Goal: Task Accomplishment & Management: Complete application form

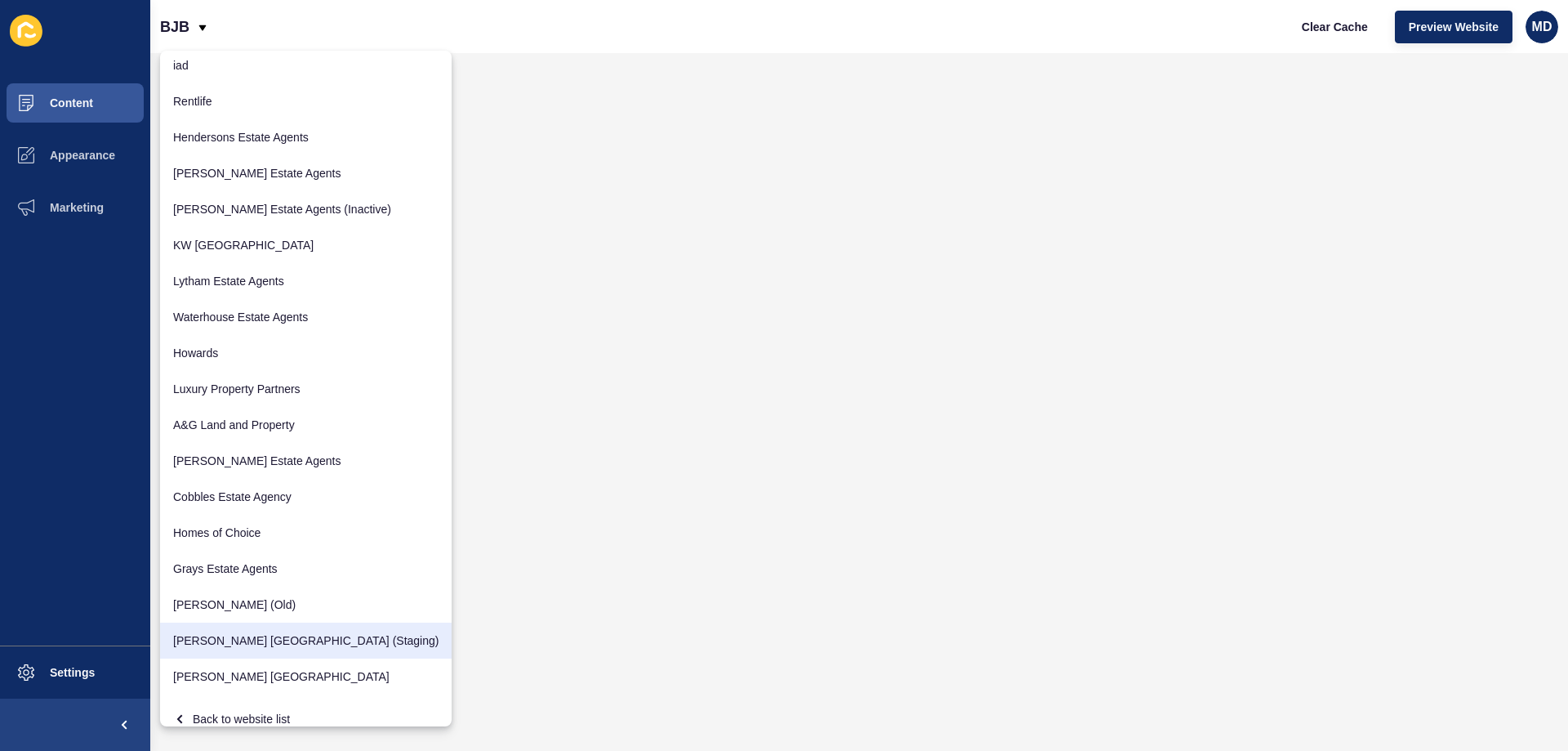
scroll to position [56, 0]
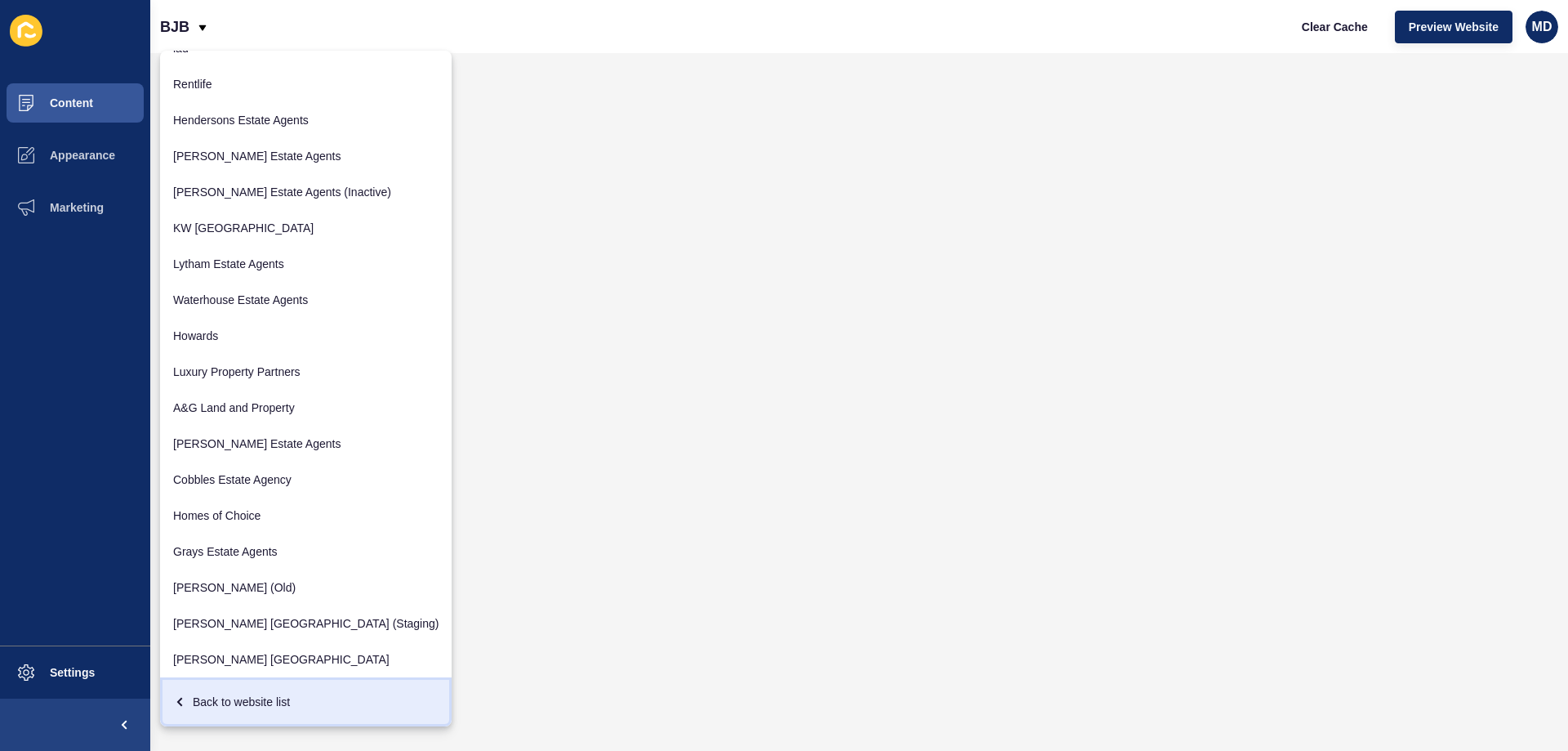
click at [241, 701] on div "Back to website list" at bounding box center [306, 701] width 265 height 30
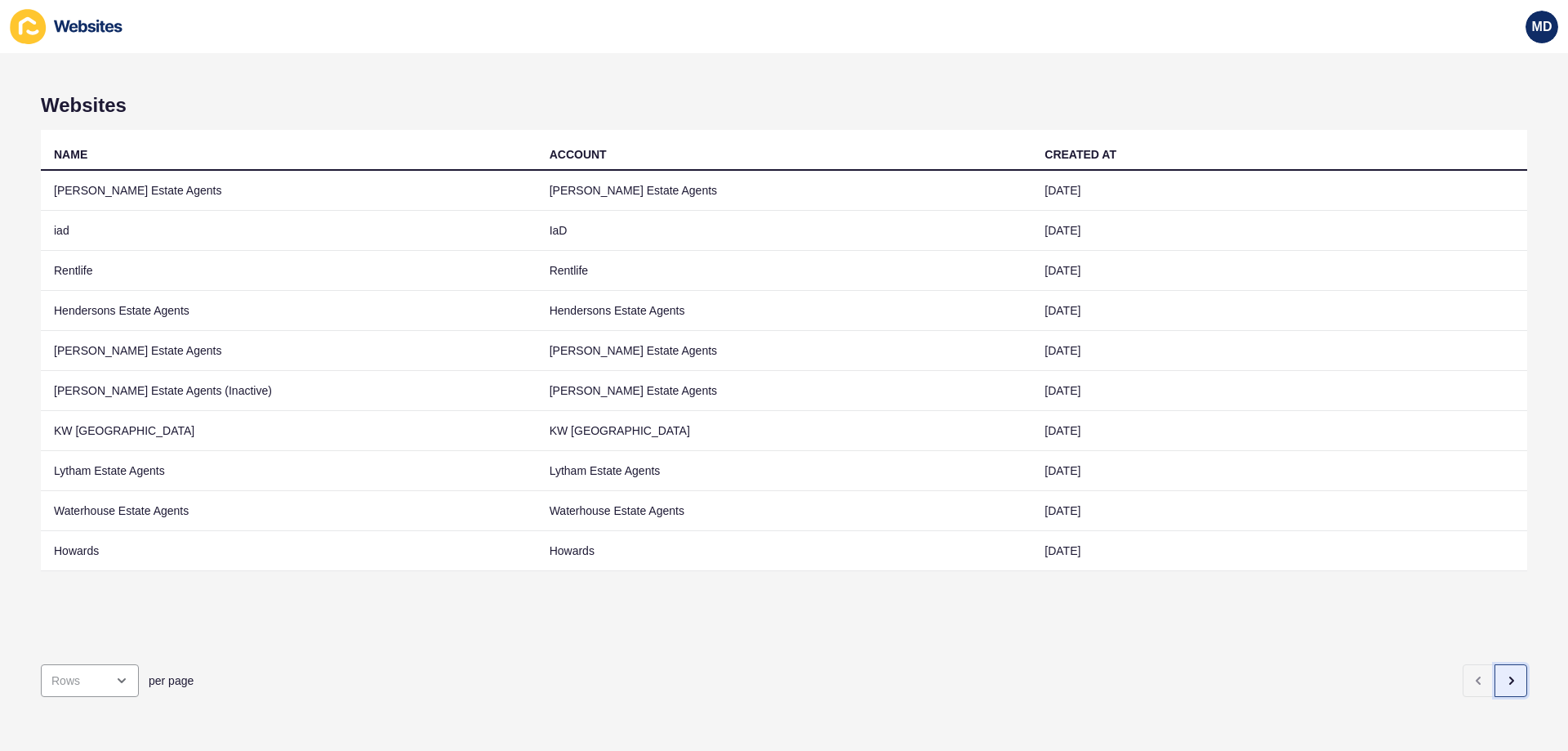
click at [1504, 674] on icon "button" at bounding box center [1511, 680] width 13 height 13
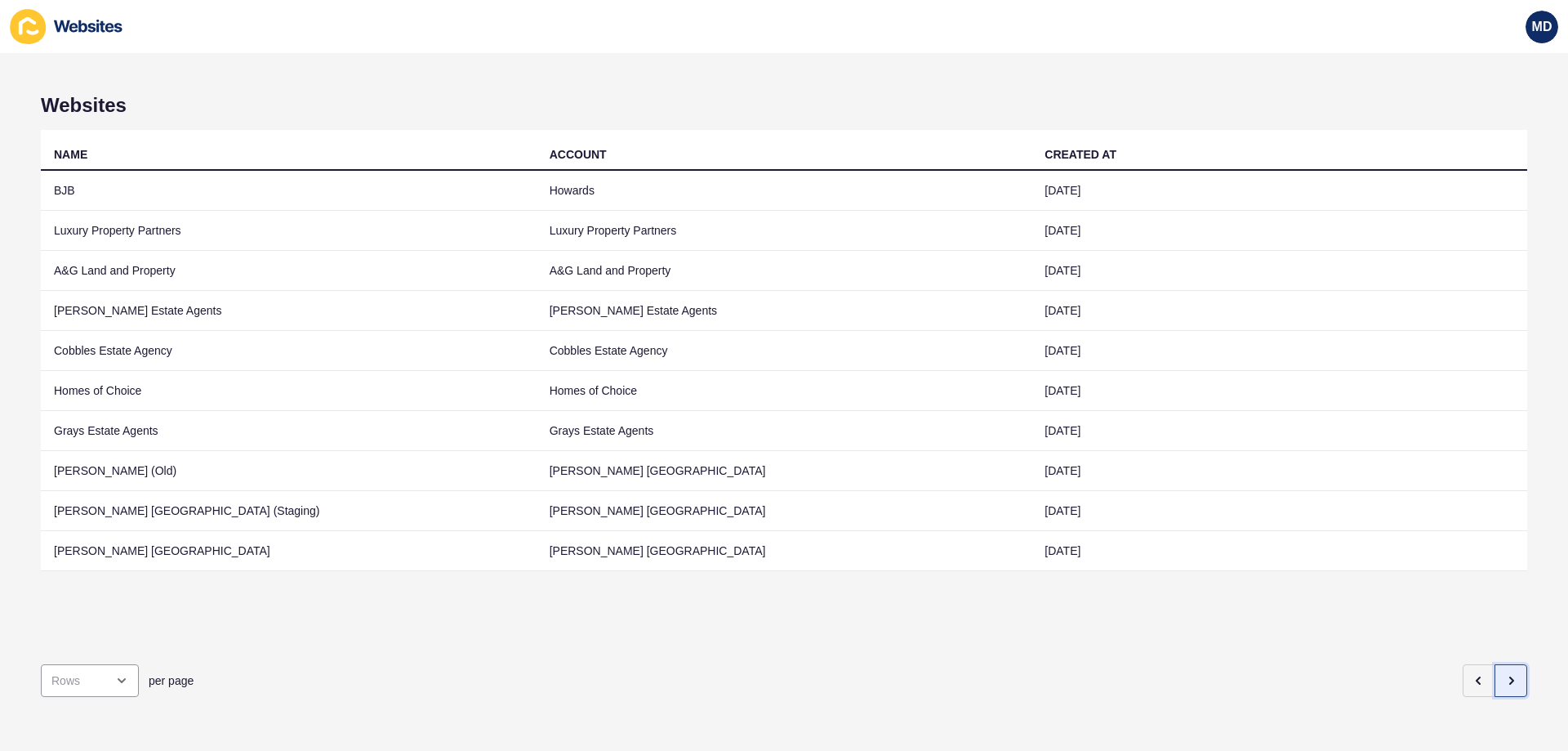
click at [1504, 674] on icon "button" at bounding box center [1511, 680] width 13 height 13
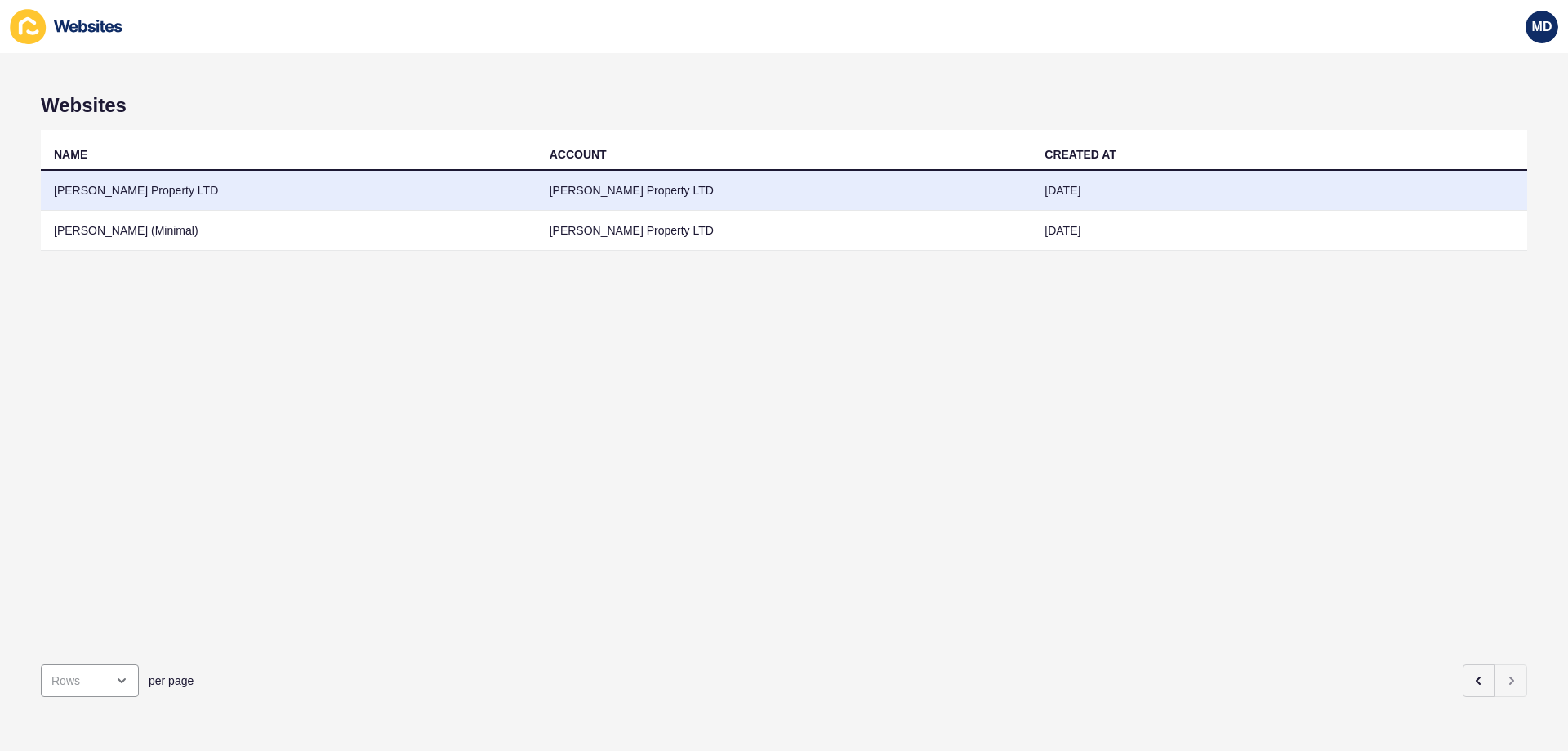
click at [137, 189] on td "[PERSON_NAME] Property LTD" at bounding box center [289, 191] width 496 height 40
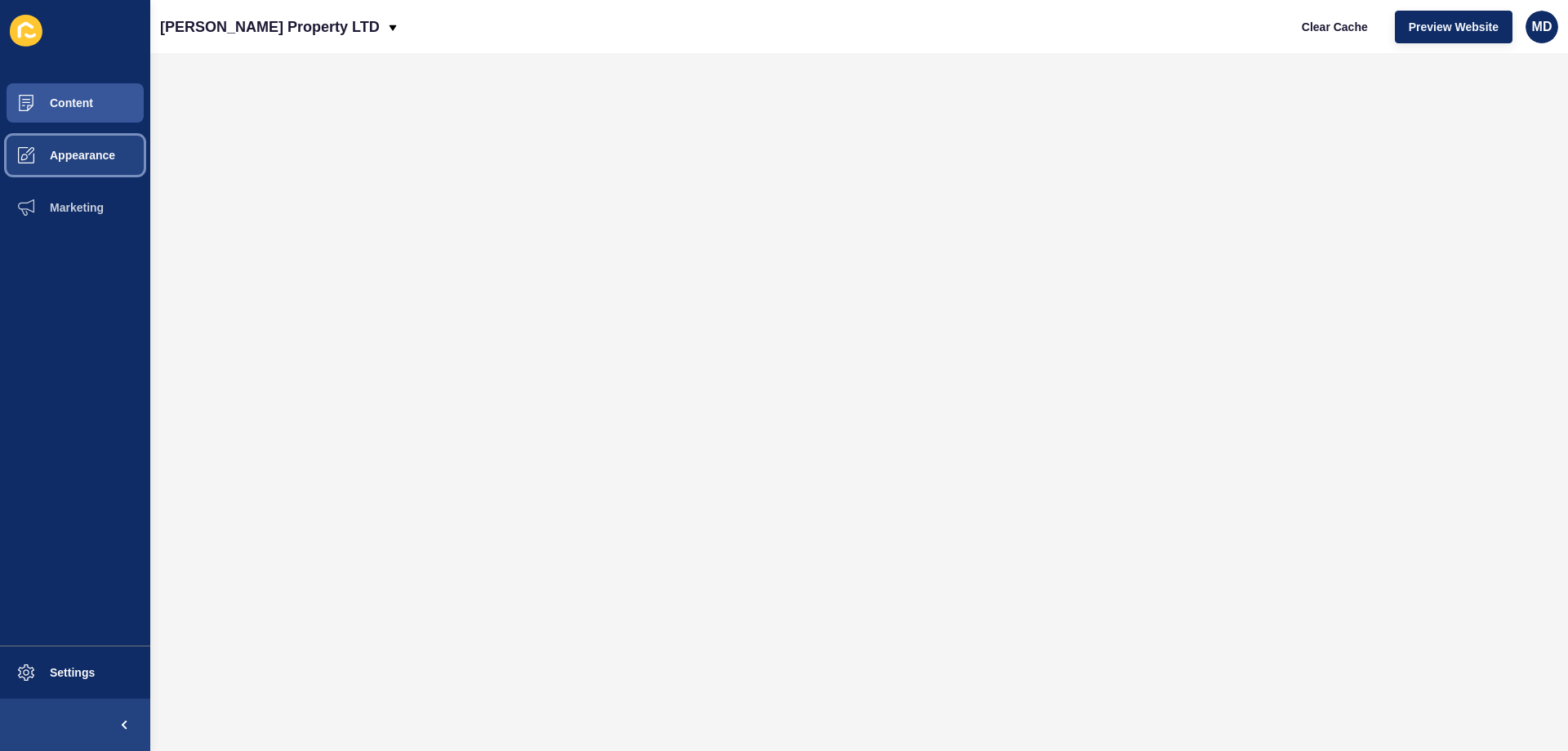
click at [82, 134] on button "Appearance" at bounding box center [75, 155] width 151 height 52
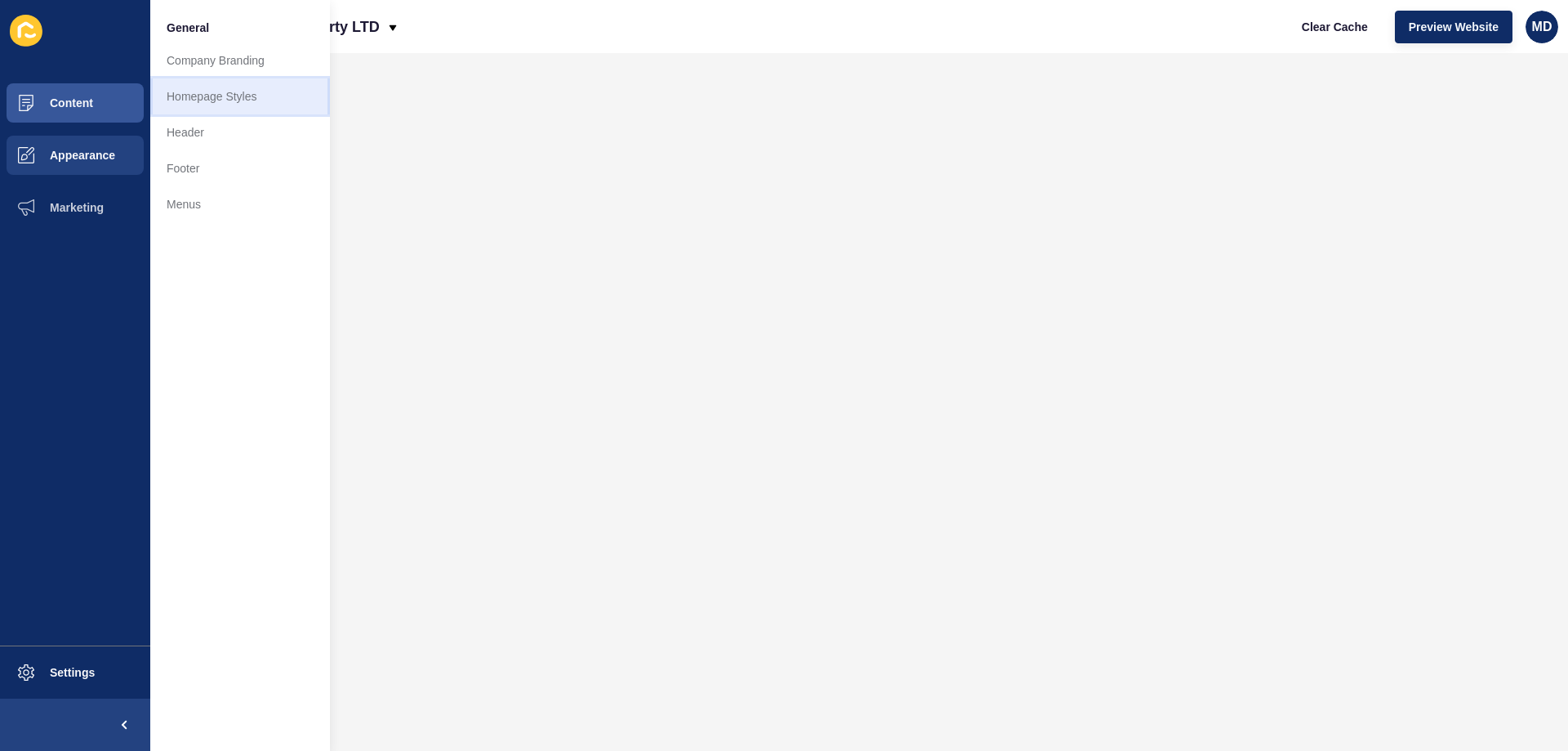
click at [206, 98] on link "Homepage Styles" at bounding box center [240, 96] width 179 height 36
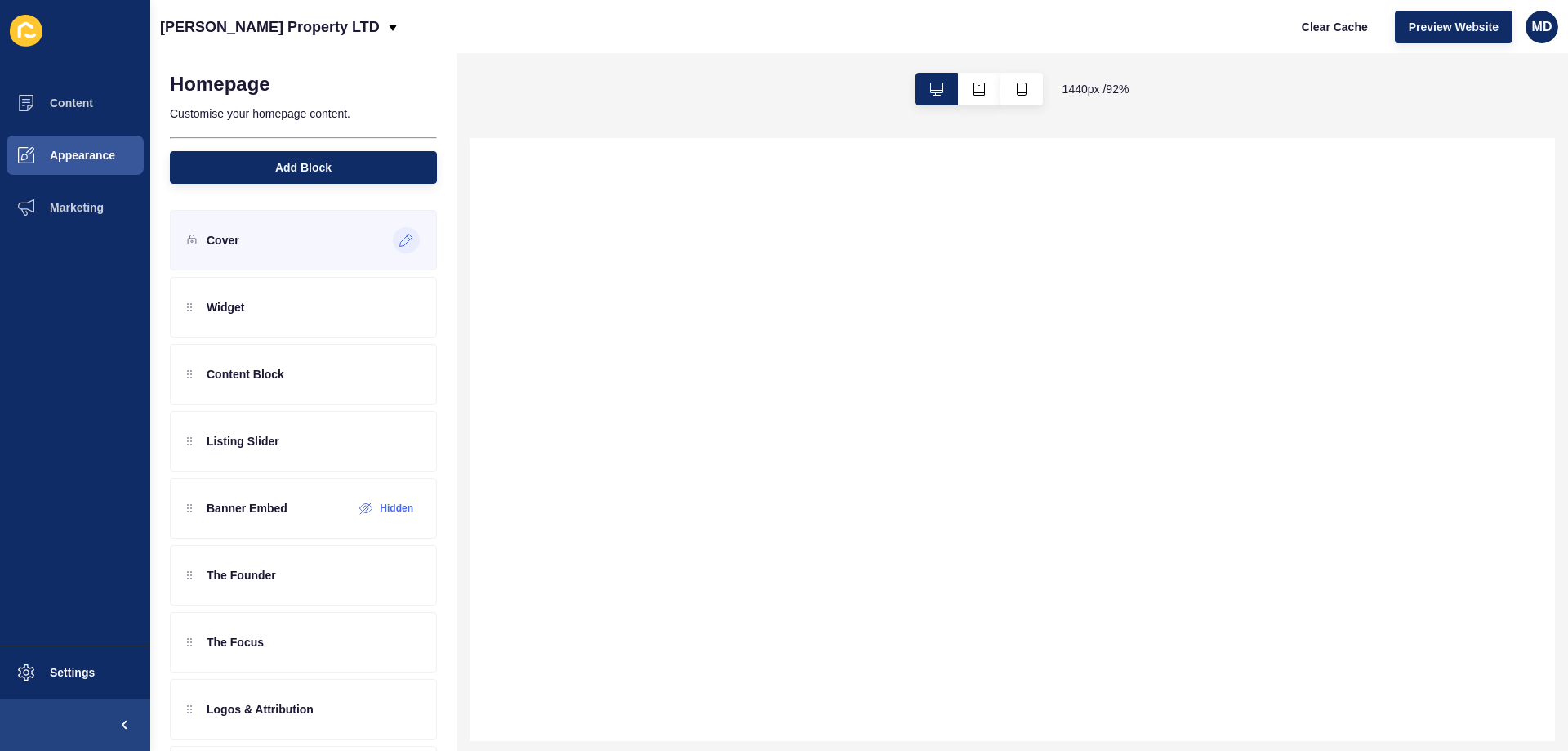
click at [400, 234] on icon at bounding box center [406, 240] width 14 height 13
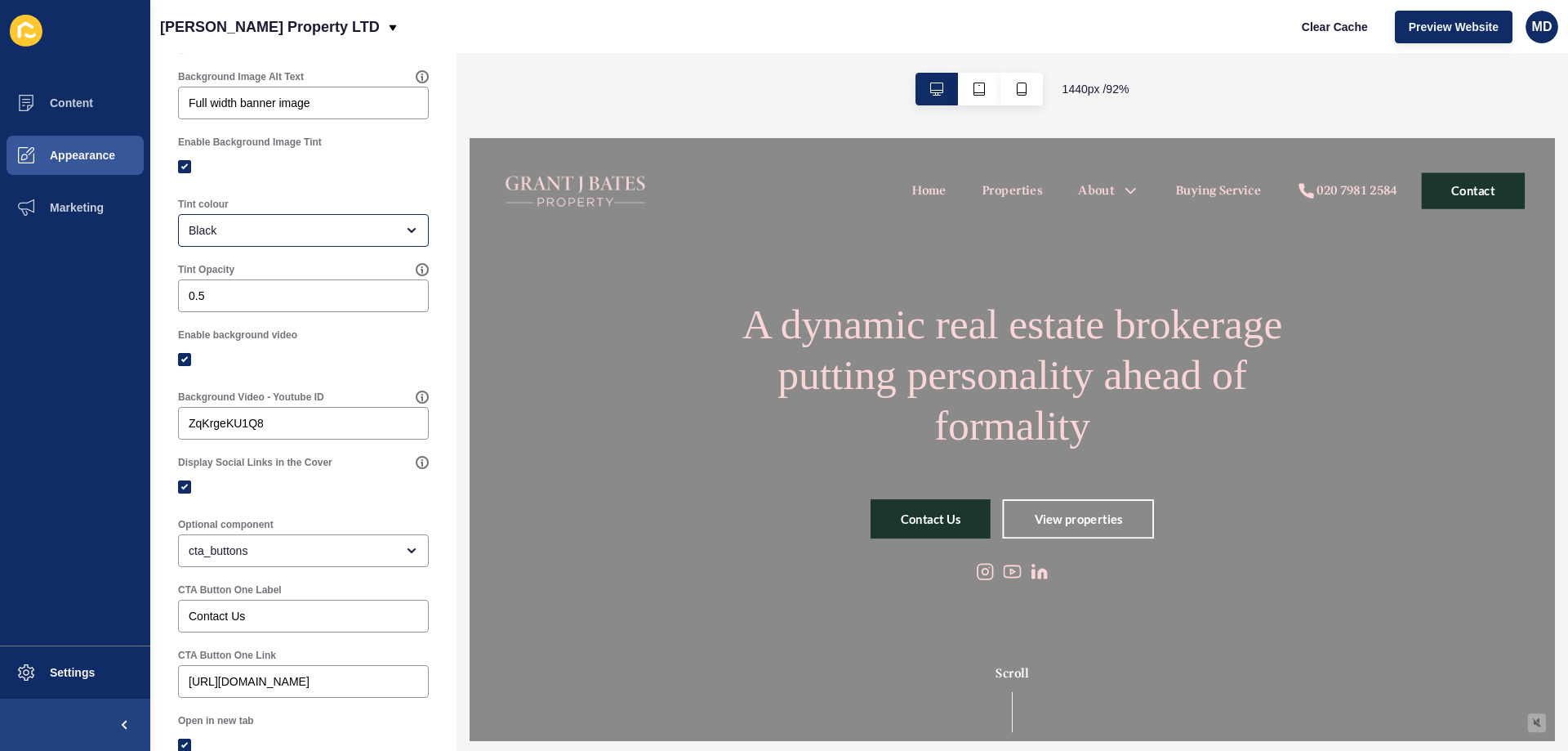
scroll to position [490, 0]
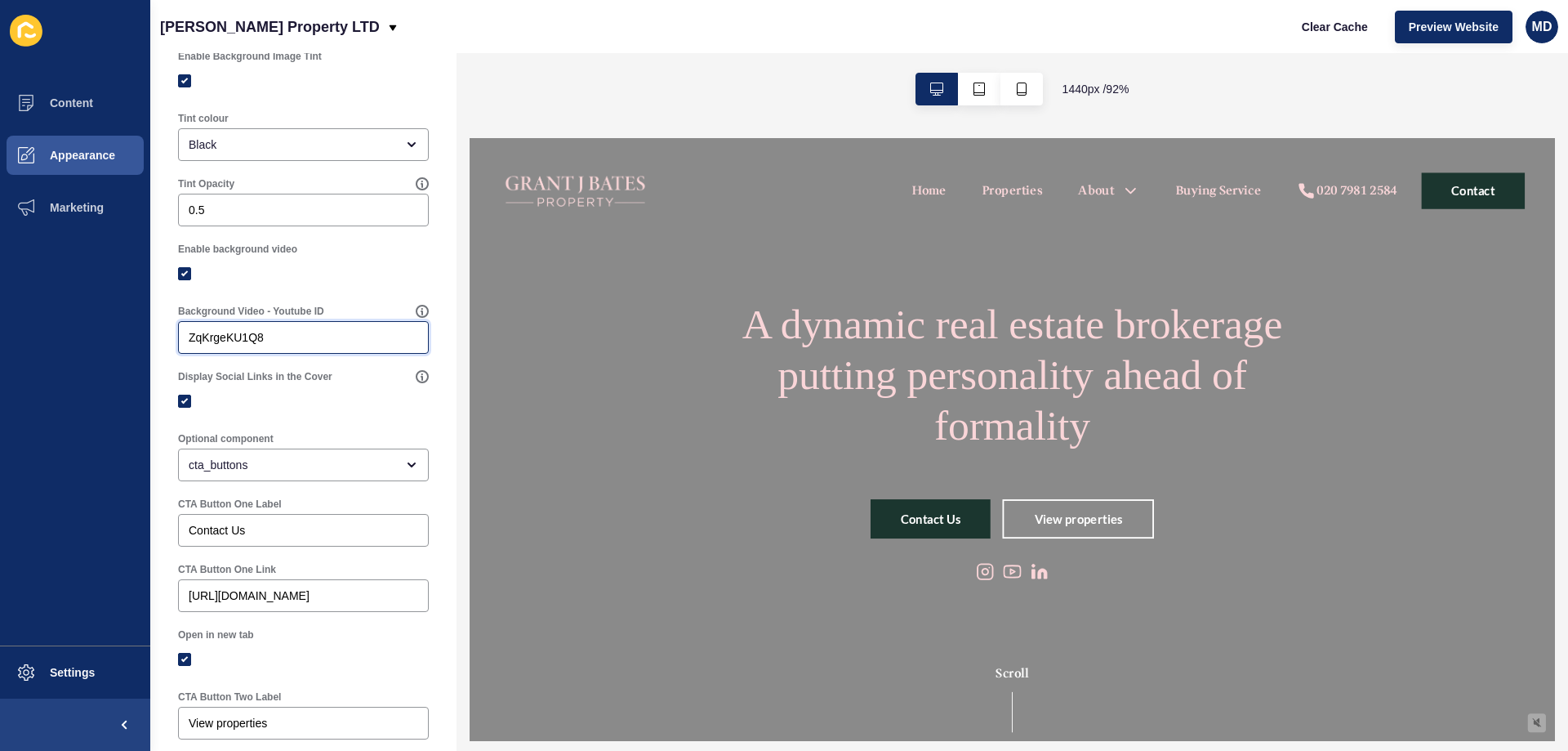
drag, startPoint x: 303, startPoint y: 352, endPoint x: 128, endPoint y: 337, distance: 175.6
click at [128, 337] on div "Content Appearance Marketing Settings [PERSON_NAME] Property LTD Clear Cache Pr…" at bounding box center [784, 375] width 1568 height 751
click at [297, 345] on input "ZqKrgeKU1Q8" at bounding box center [303, 337] width 230 height 16
drag, startPoint x: 295, startPoint y: 348, endPoint x: 144, endPoint y: 335, distance: 151.6
click at [144, 335] on div "Content Appearance Marketing Settings [PERSON_NAME] Property LTD Clear Cache Pr…" at bounding box center [784, 375] width 1568 height 751
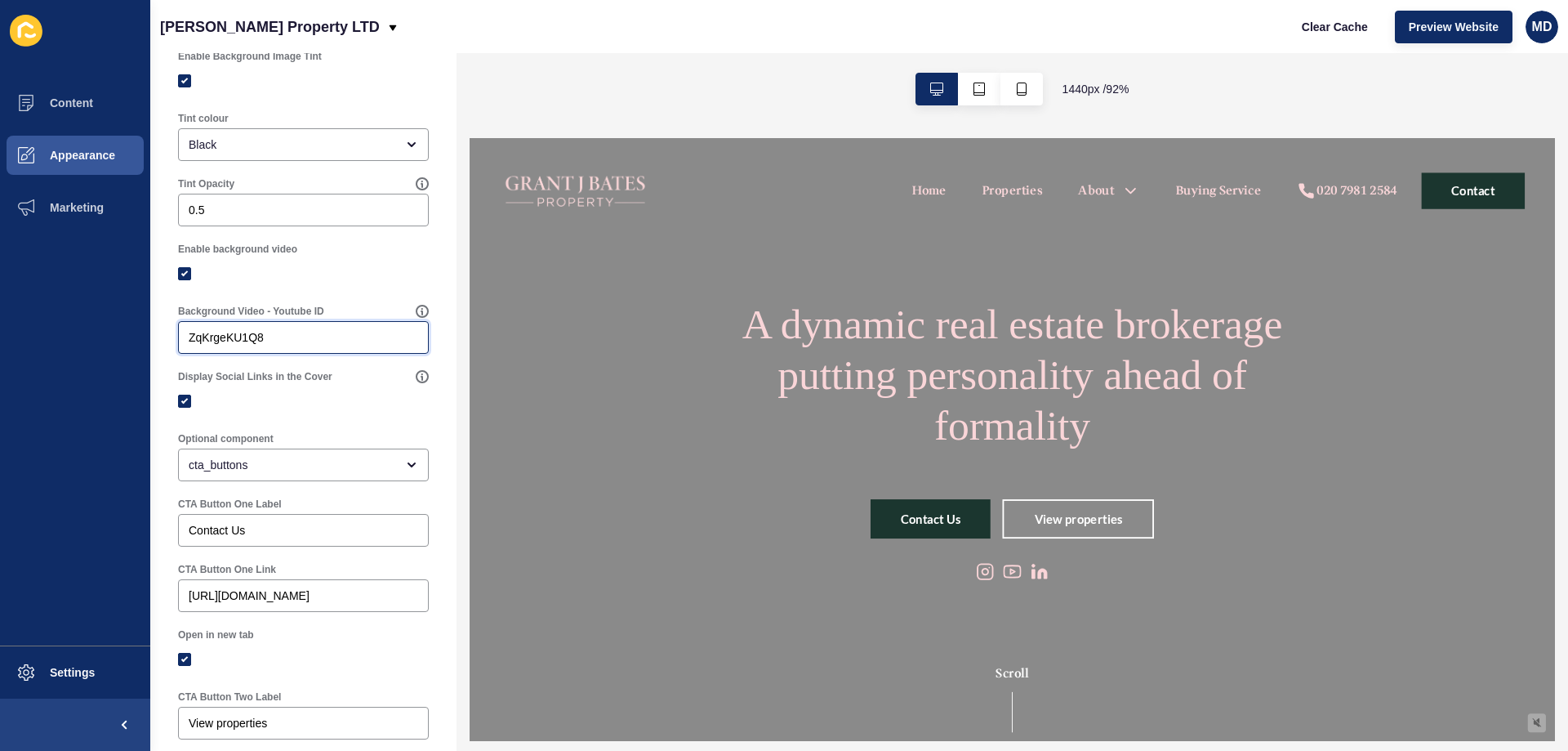
paste input "Q7M7tMPvXg"
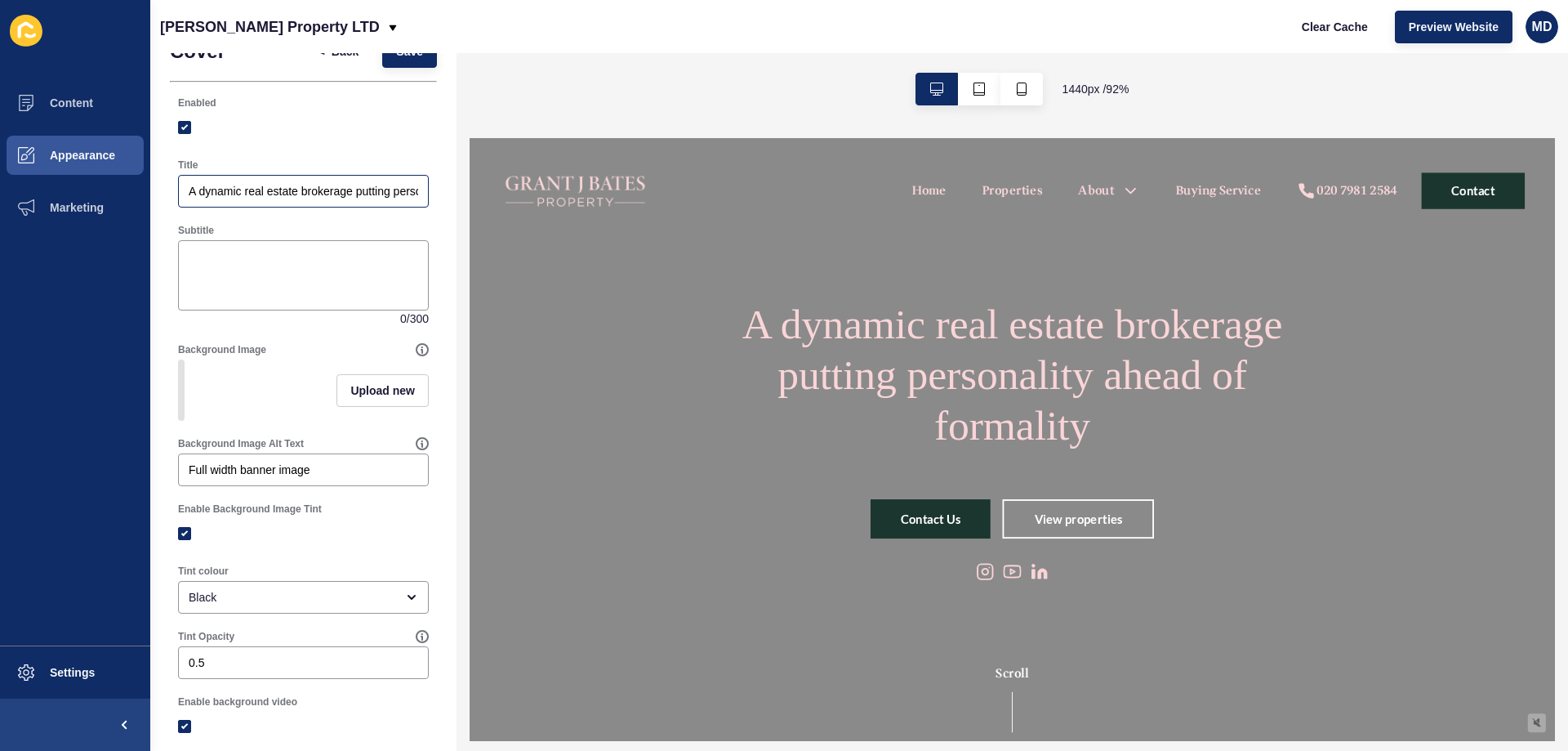
scroll to position [0, 0]
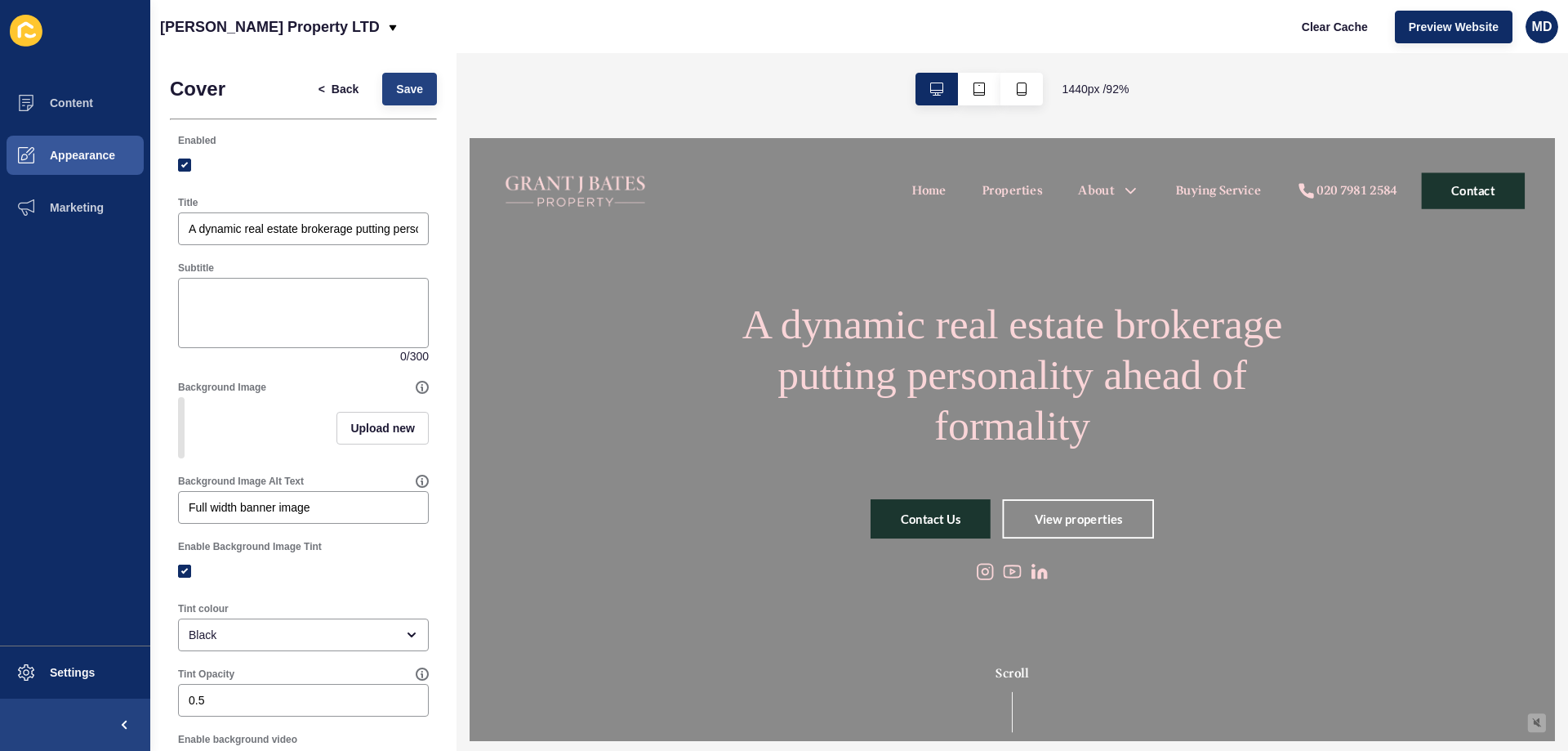
type input "Q7M7tMPvXg8"
click at [396, 96] on span "Save" at bounding box center [409, 89] width 27 height 16
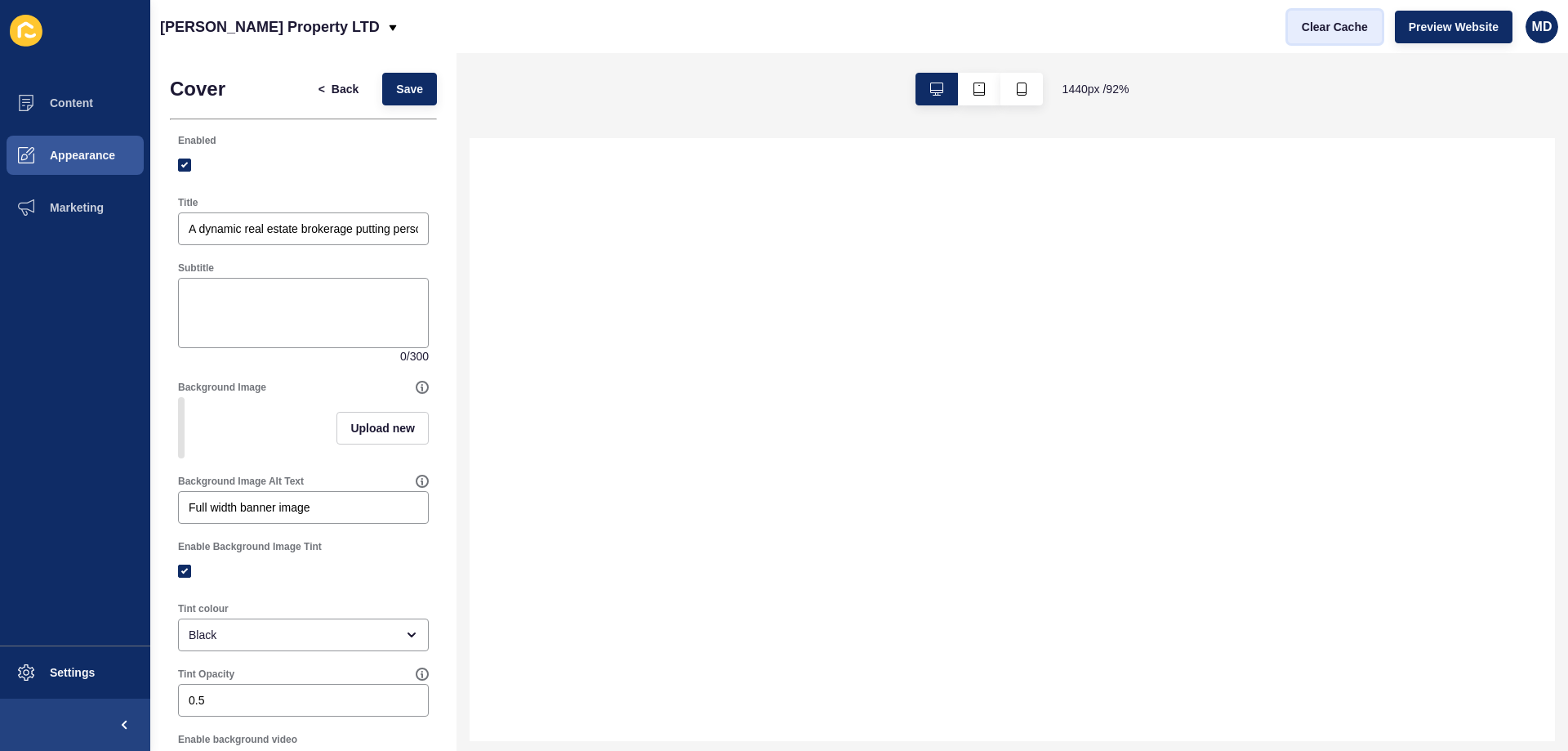
click at [1349, 31] on span "Clear Cache" at bounding box center [1334, 27] width 66 height 16
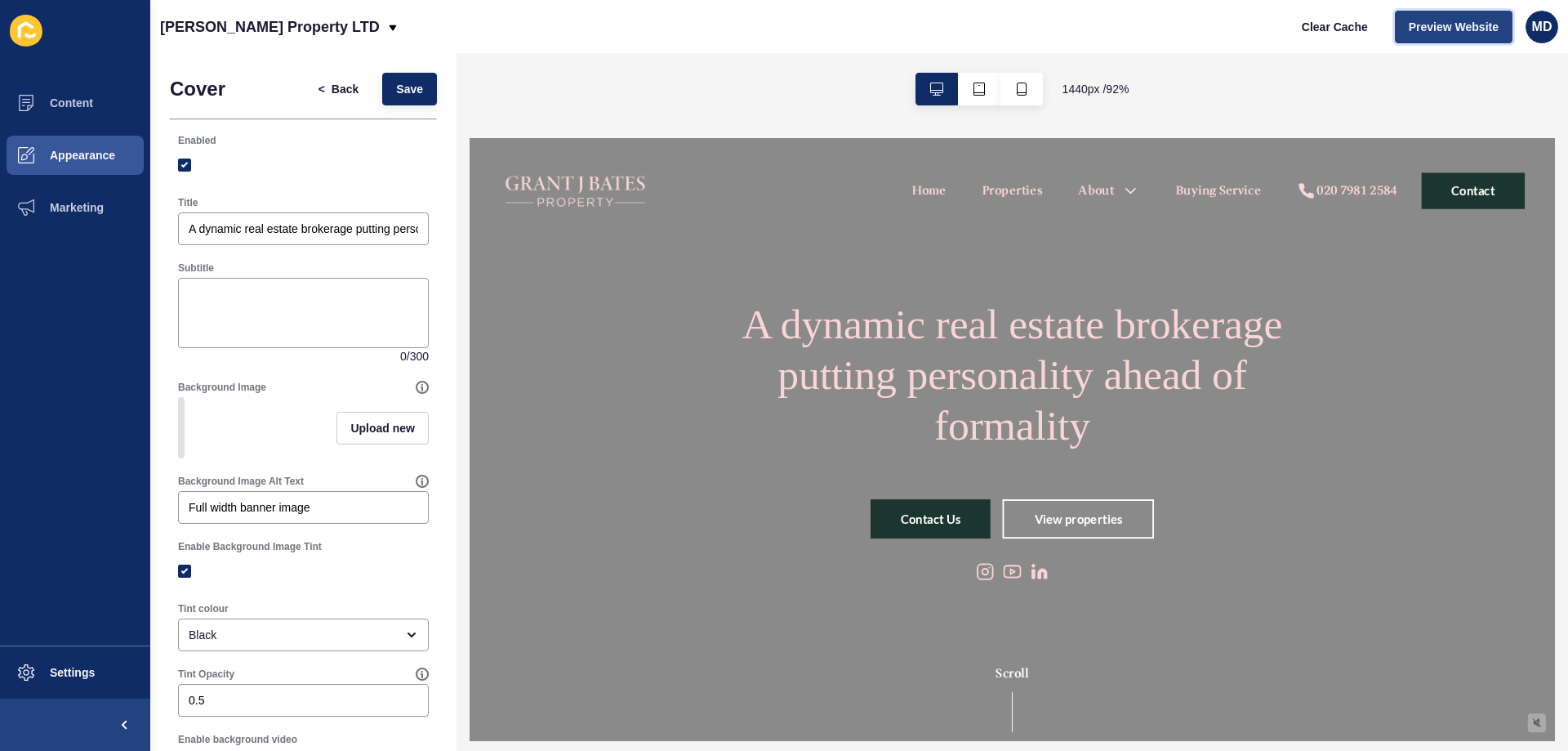
click at [1461, 38] on button "Preview Website" at bounding box center [1453, 27] width 117 height 32
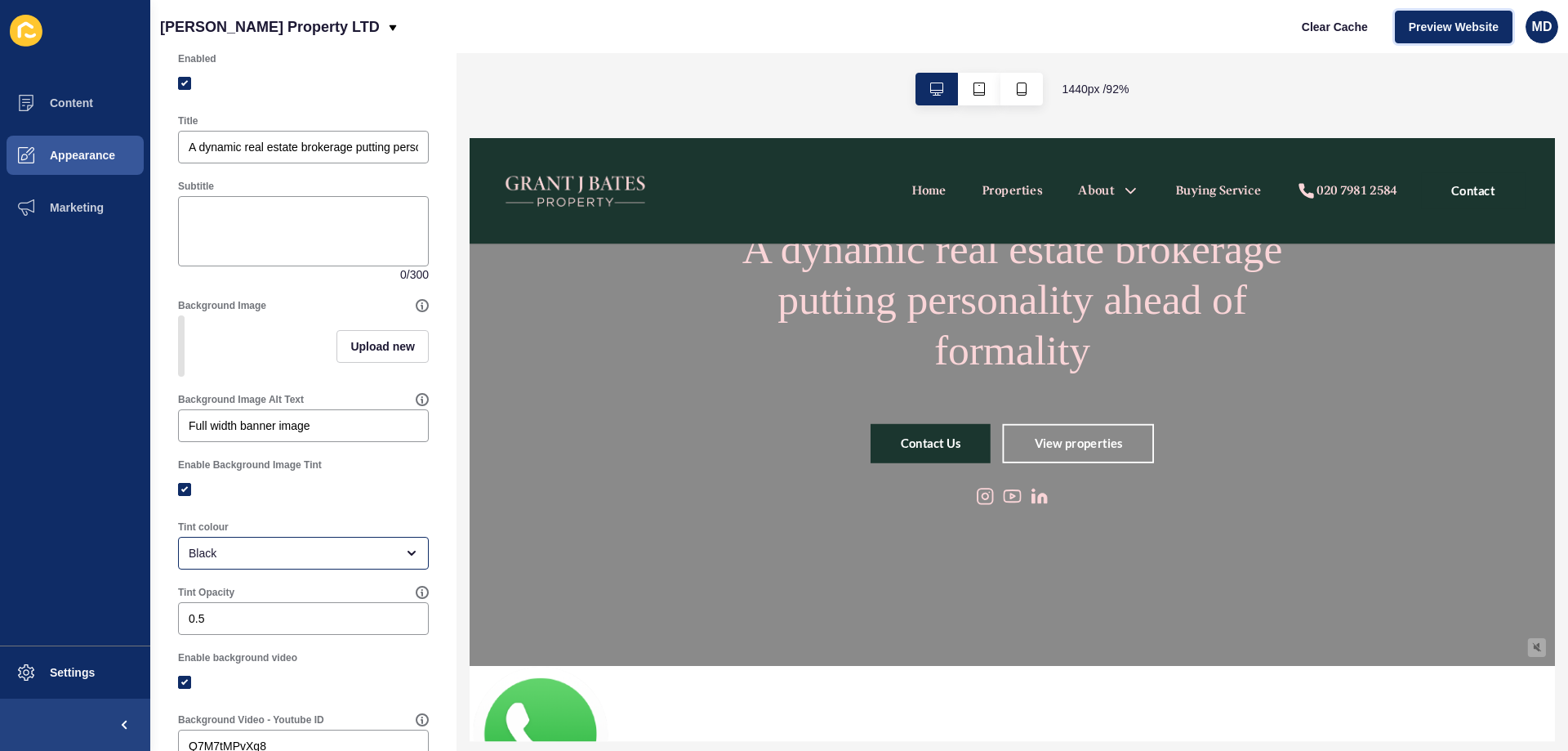
scroll to position [163, 0]
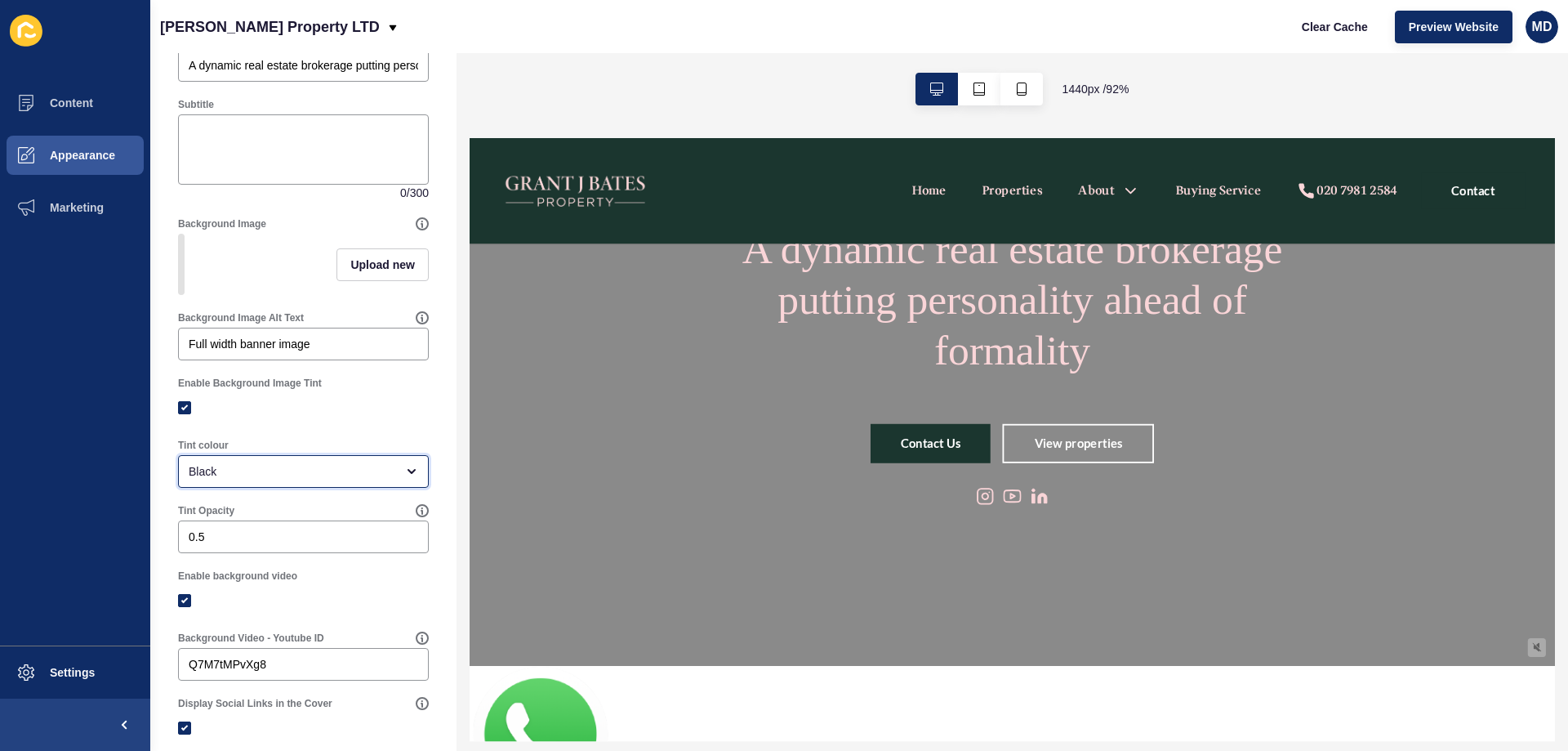
click at [246, 480] on div "Black" at bounding box center [292, 470] width 207 height 16
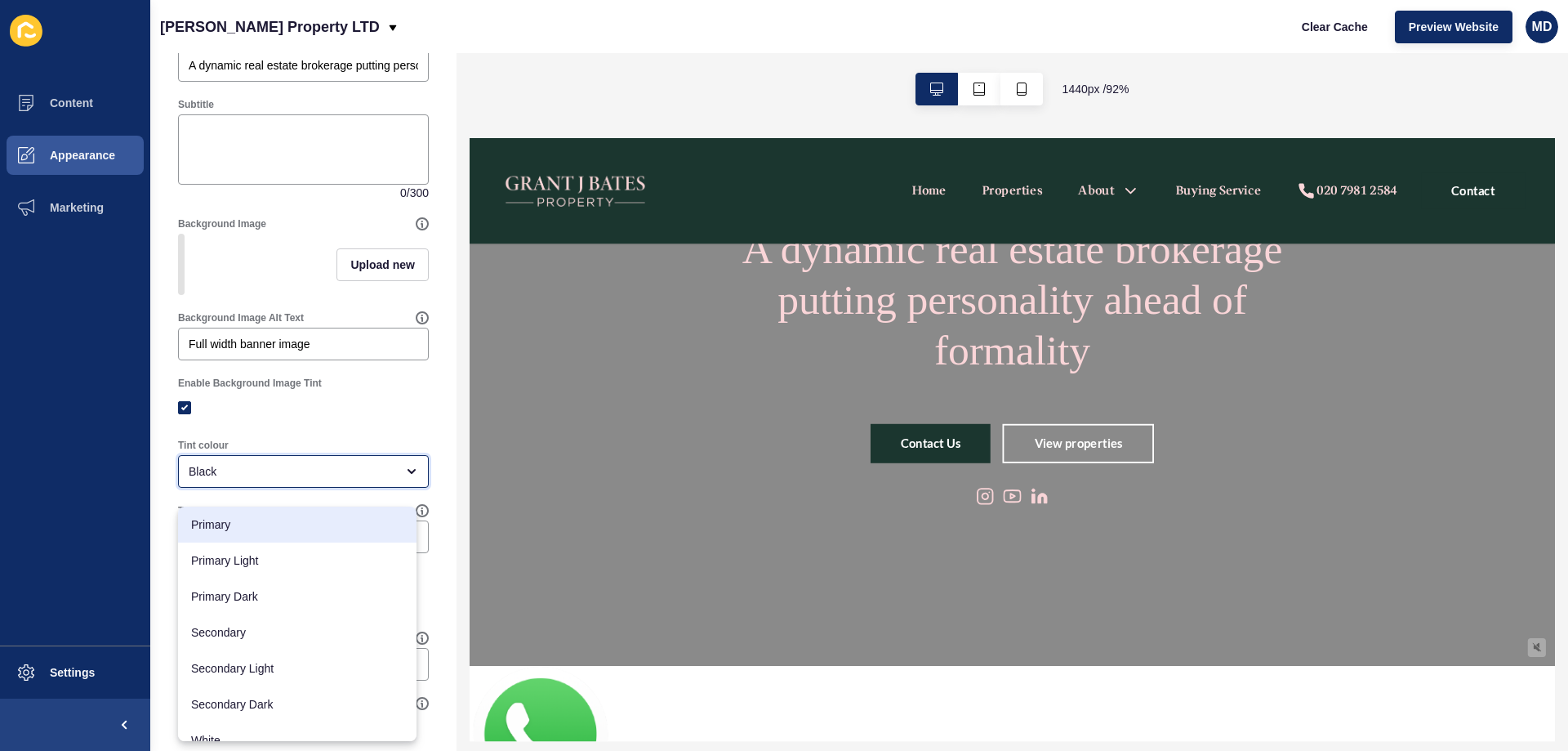
click at [283, 516] on span "Primary" at bounding box center [297, 524] width 213 height 16
type input "Primary"
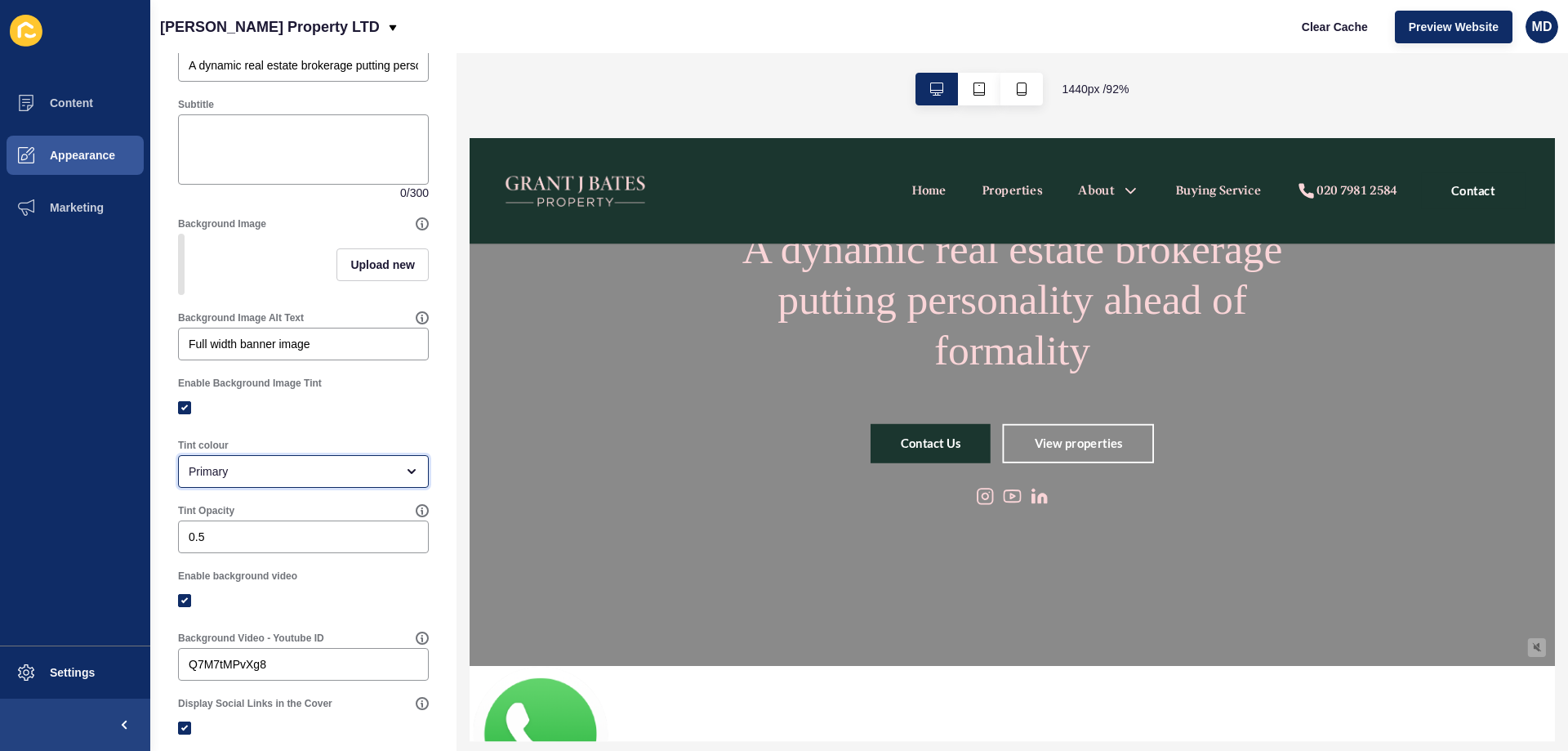
scroll to position [0, 0]
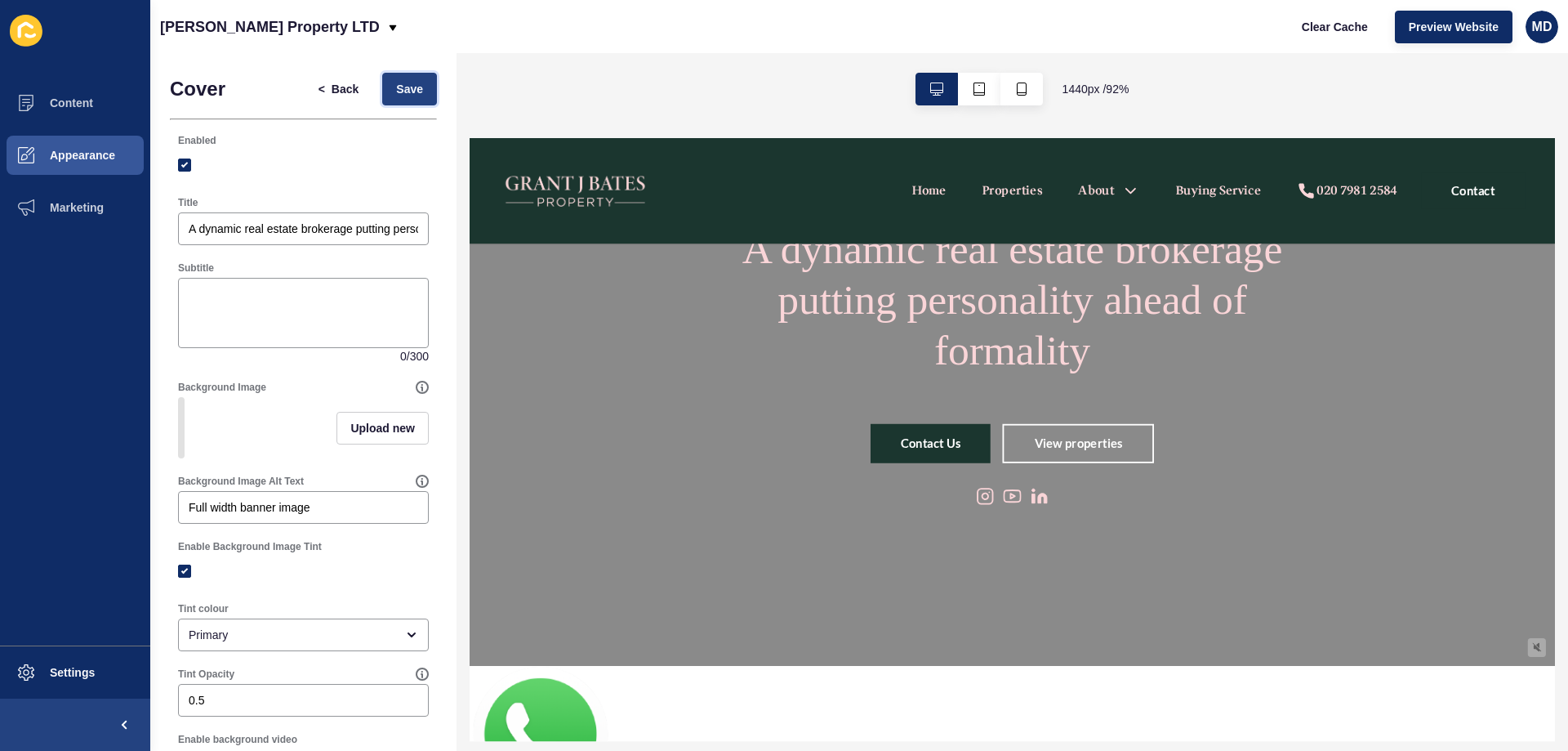
click at [407, 92] on span "Save" at bounding box center [409, 89] width 27 height 16
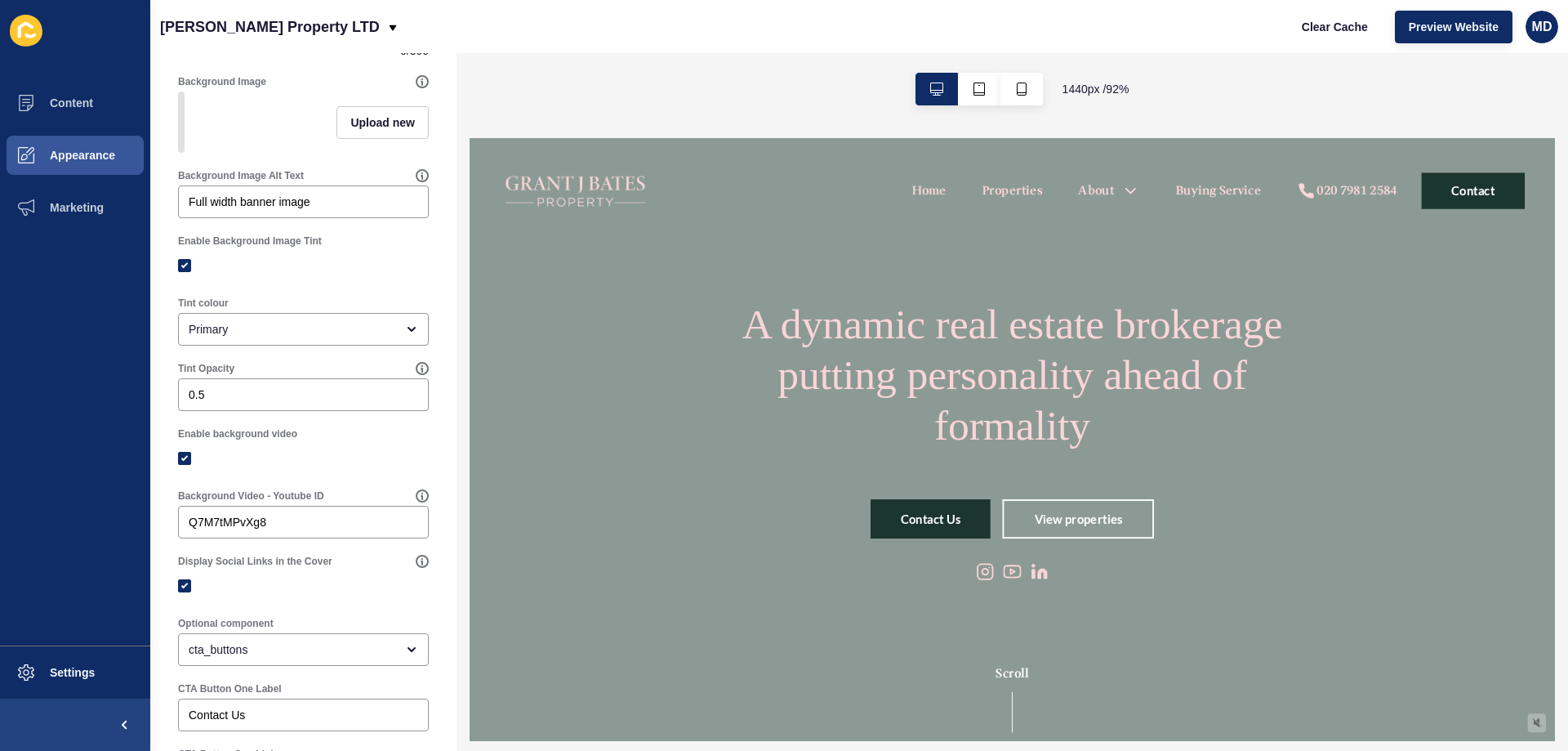
scroll to position [326, 0]
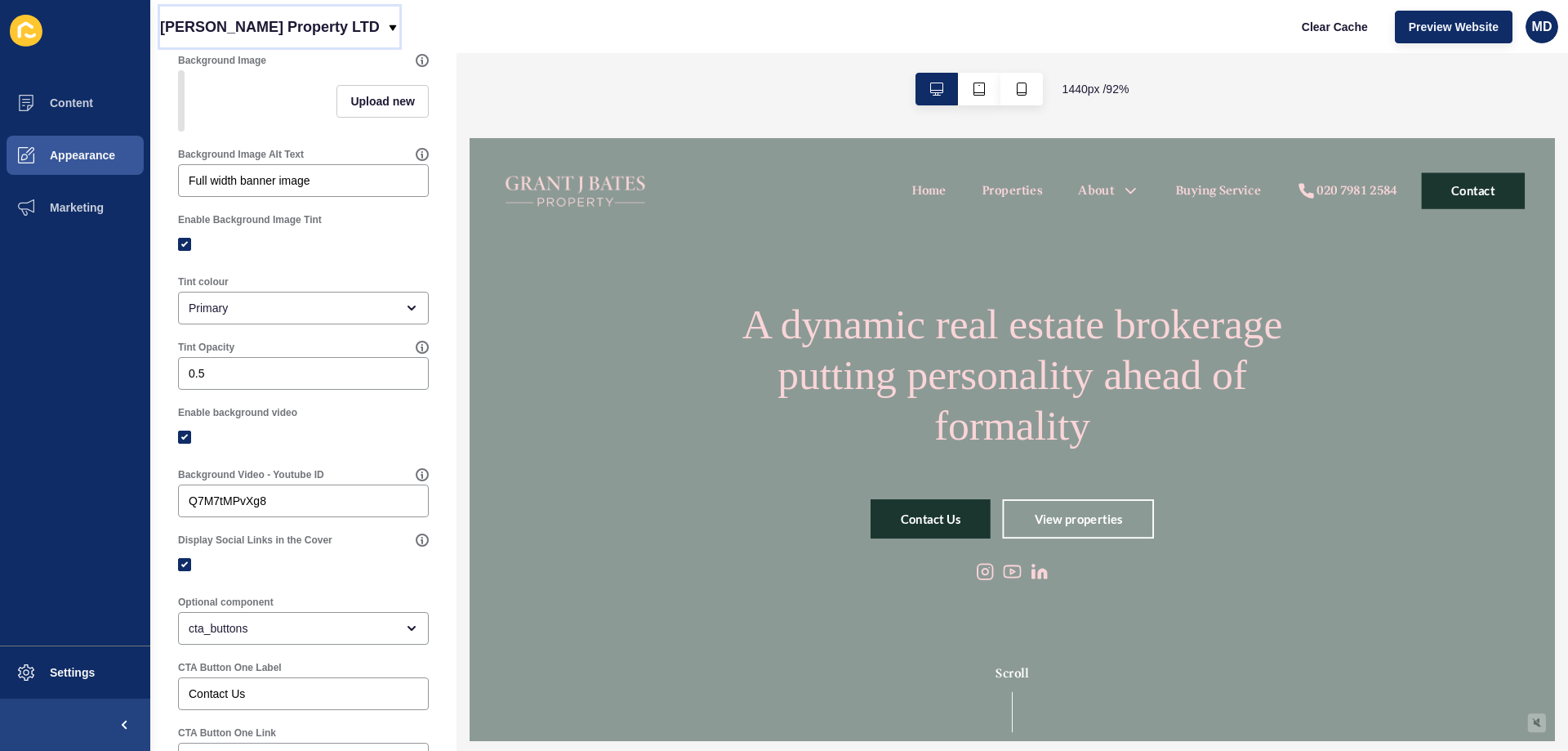
click at [217, 22] on p "[PERSON_NAME] Property LTD" at bounding box center [270, 27] width 219 height 41
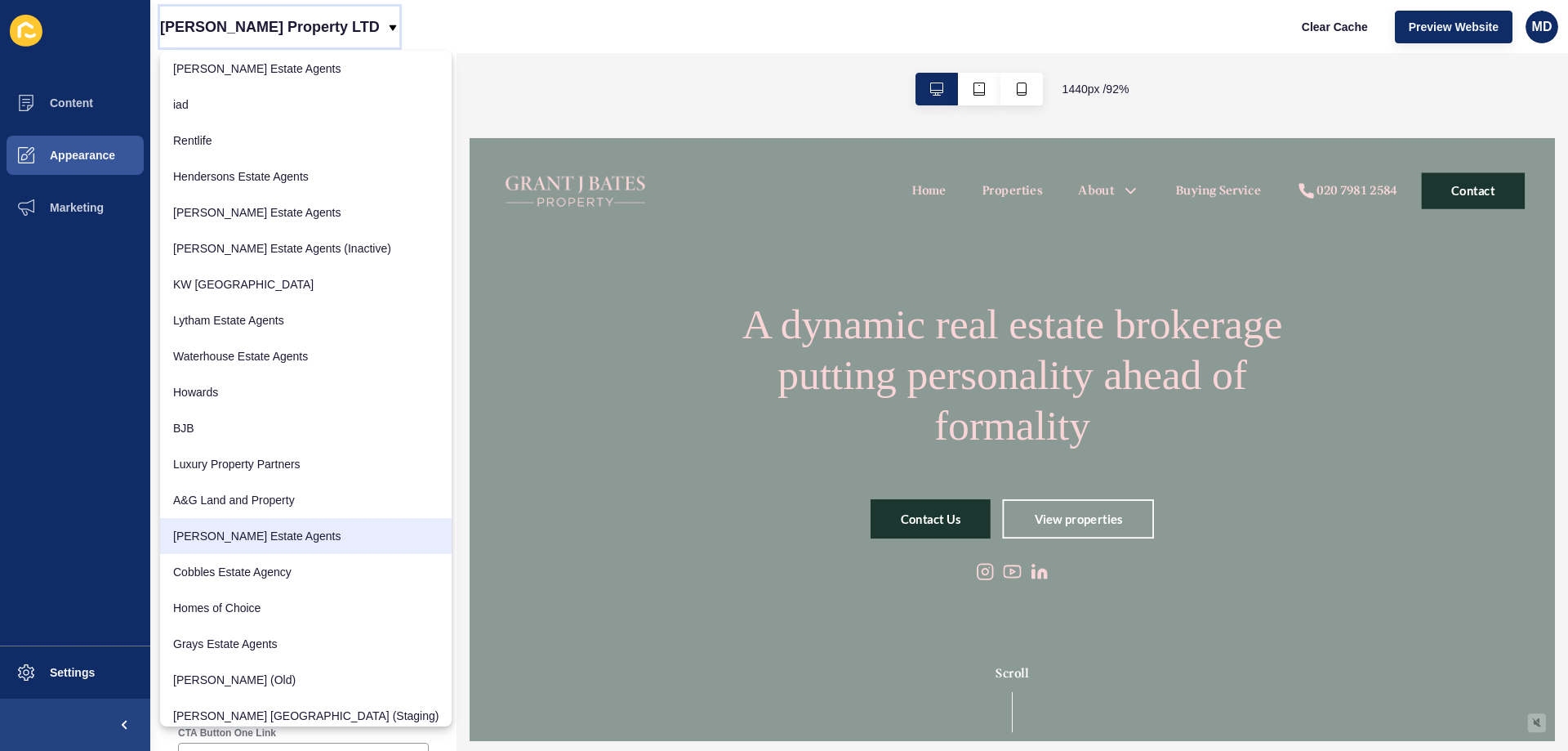
scroll to position [128, 0]
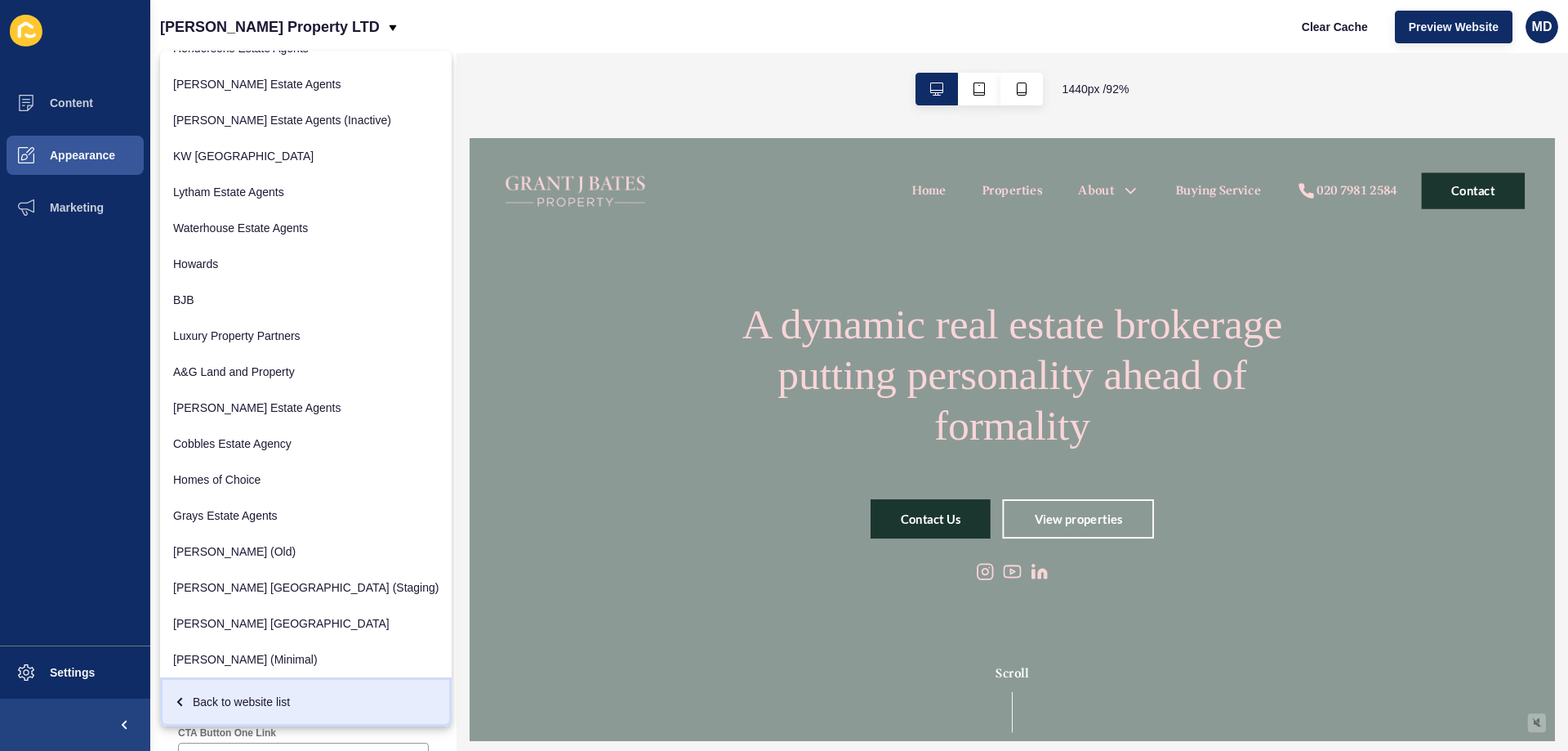
click at [234, 694] on div "Back to website list" at bounding box center [306, 701] width 265 height 30
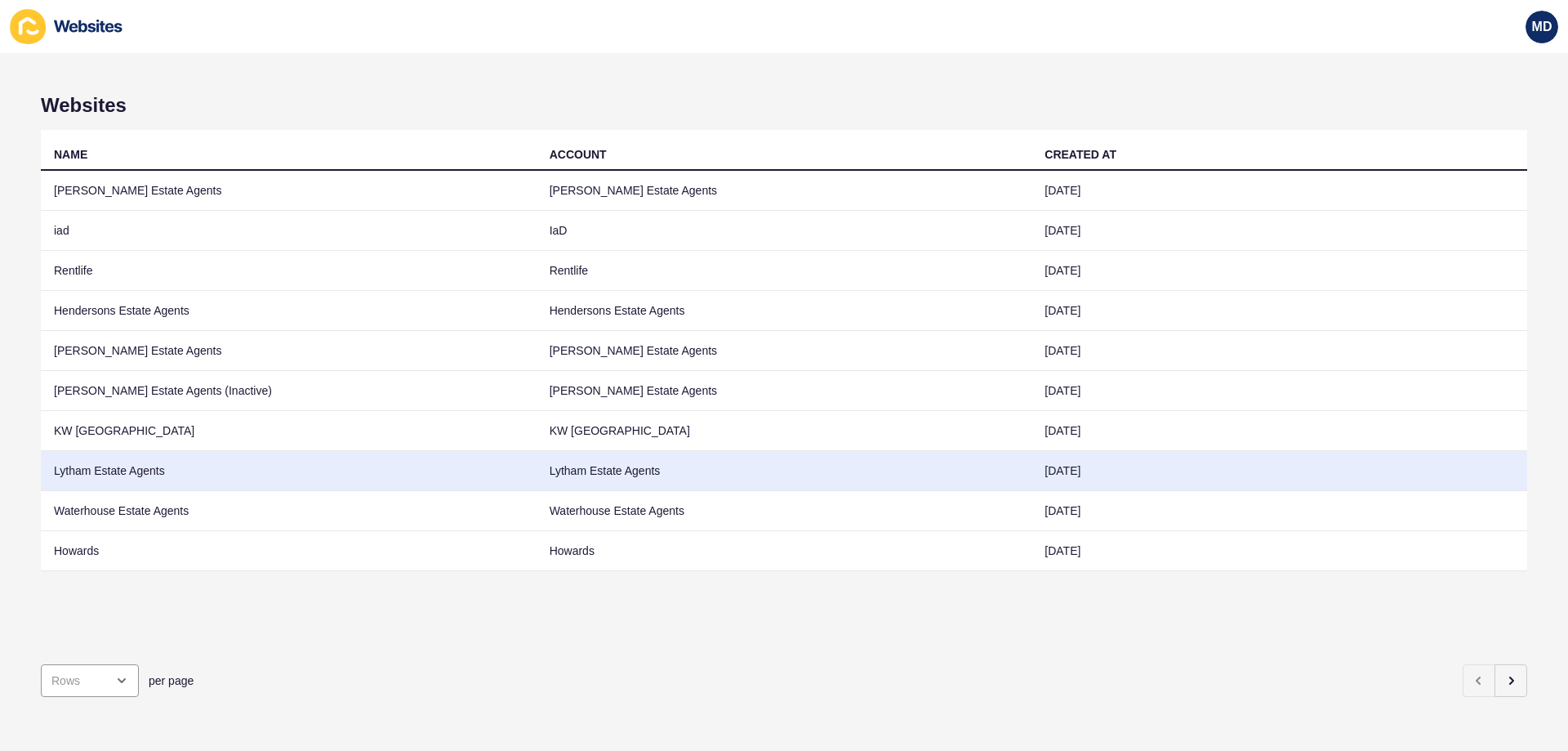
click at [227, 469] on td "Lytham Estate Agents" at bounding box center [289, 471] width 496 height 40
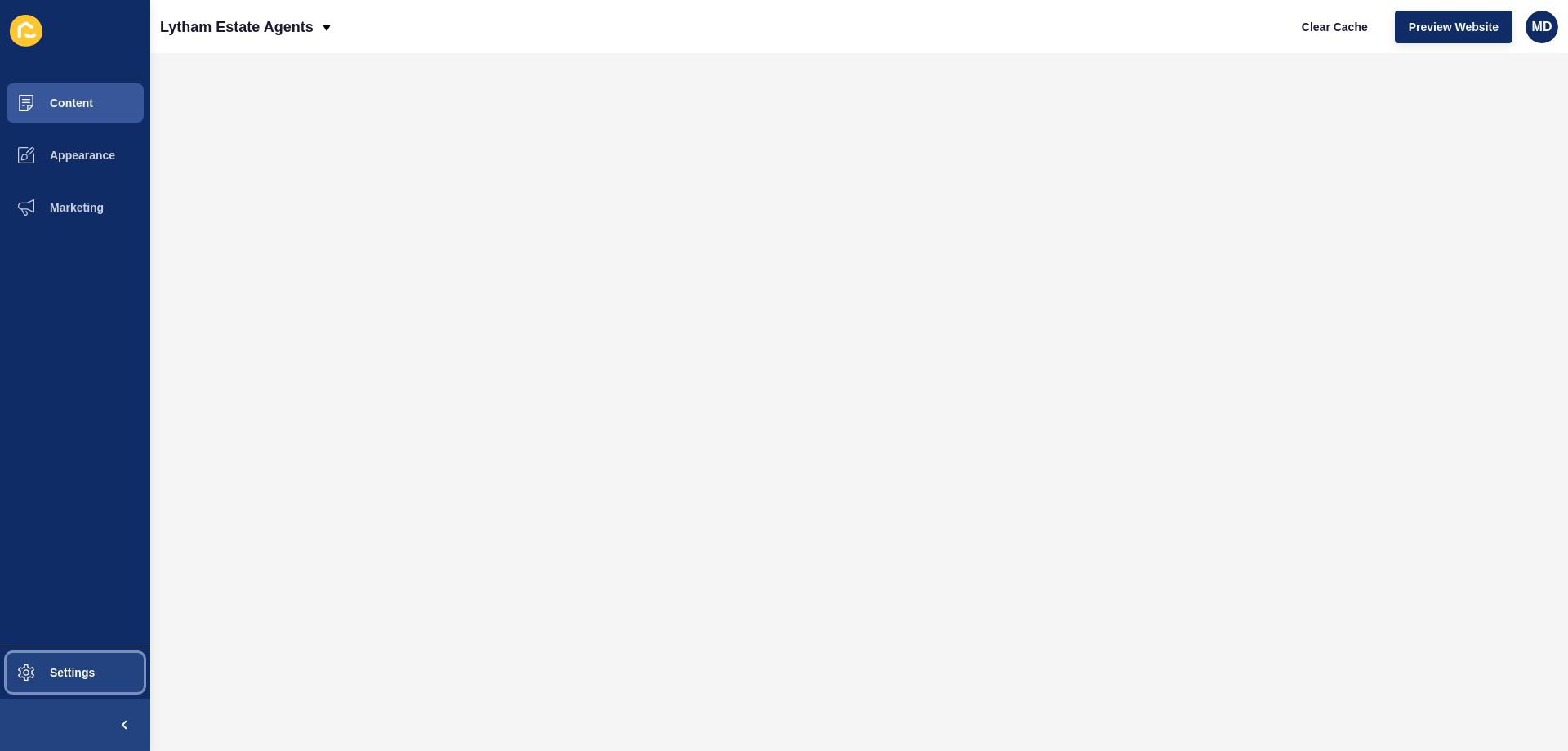
click at [64, 673] on span "Settings" at bounding box center [46, 673] width 97 height 13
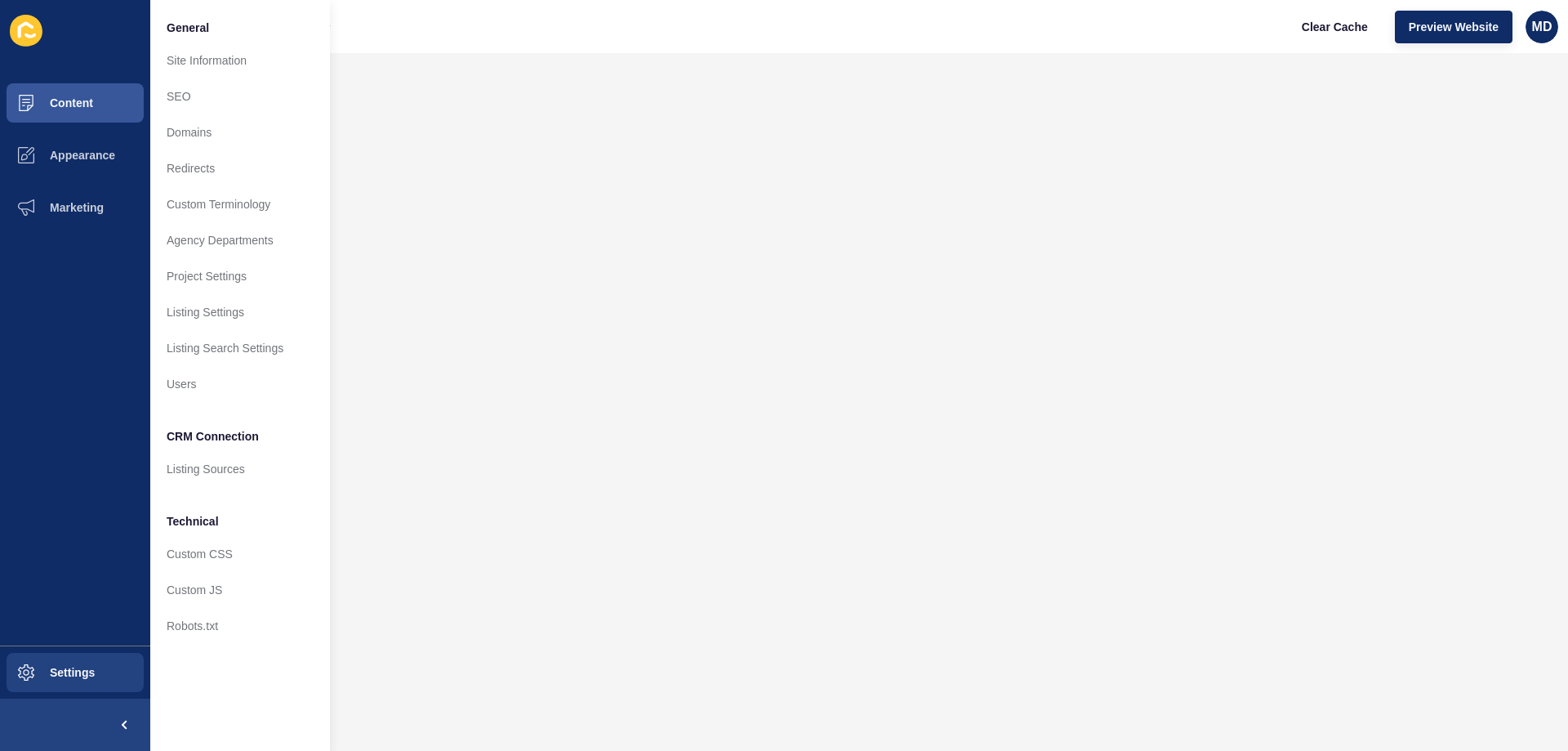
click at [1398, 43] on div "Clear Cache Preview Website MD" at bounding box center [1422, 27] width 283 height 46
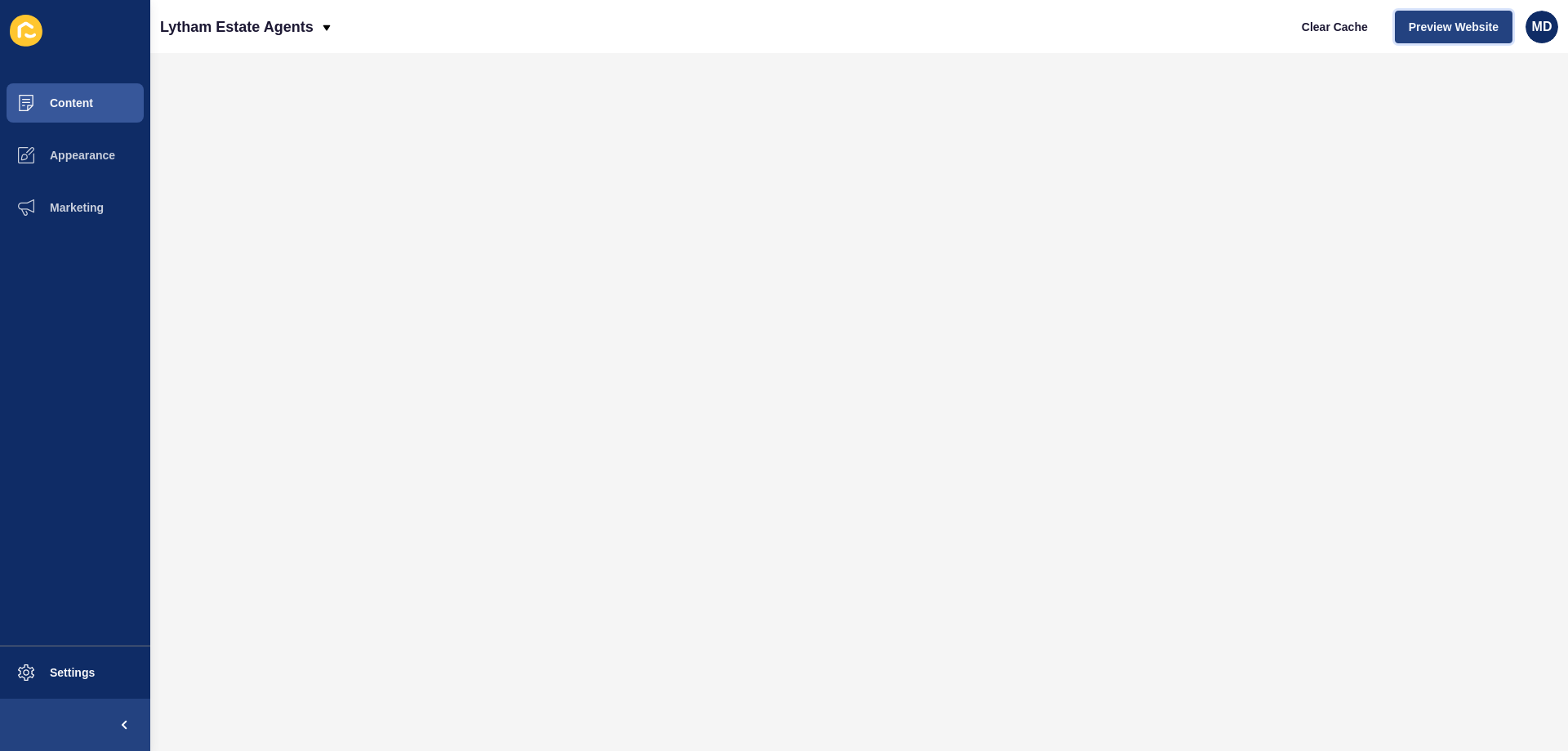
click at [1433, 14] on button "Preview Website" at bounding box center [1453, 27] width 117 height 32
click at [220, 27] on p "Lytham Estate Agents" at bounding box center [237, 27] width 154 height 41
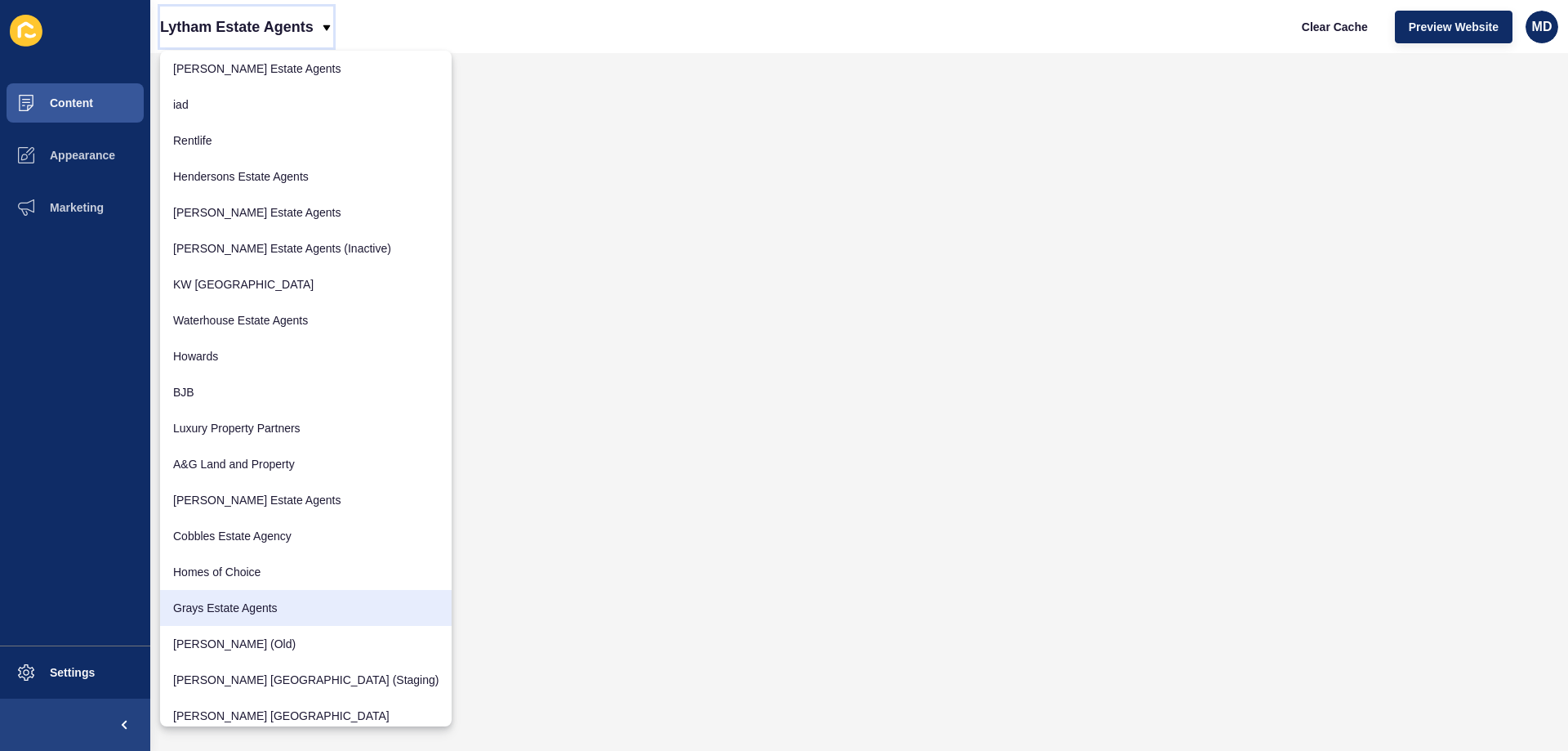
scroll to position [128, 0]
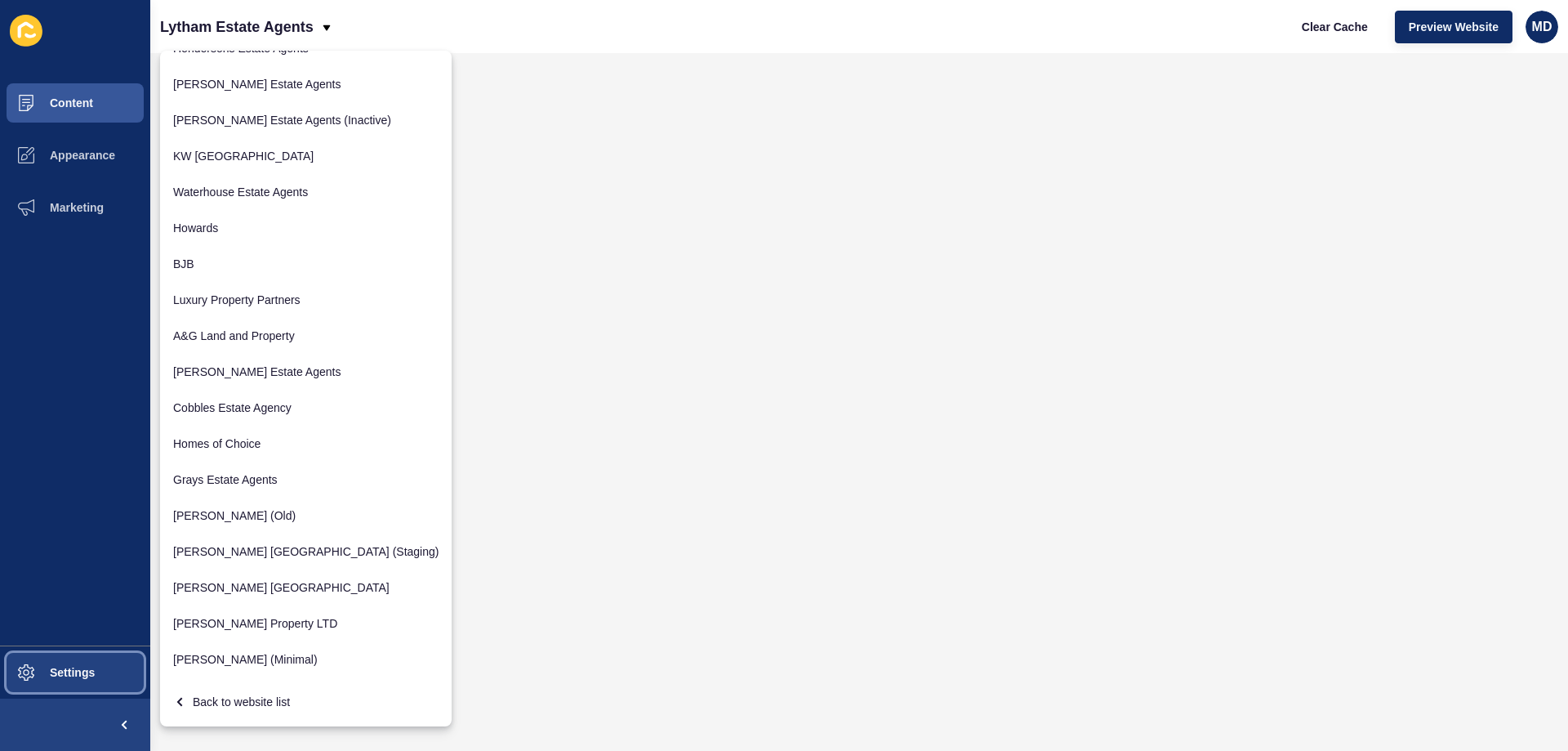
click at [73, 670] on span "Settings" at bounding box center [46, 673] width 97 height 13
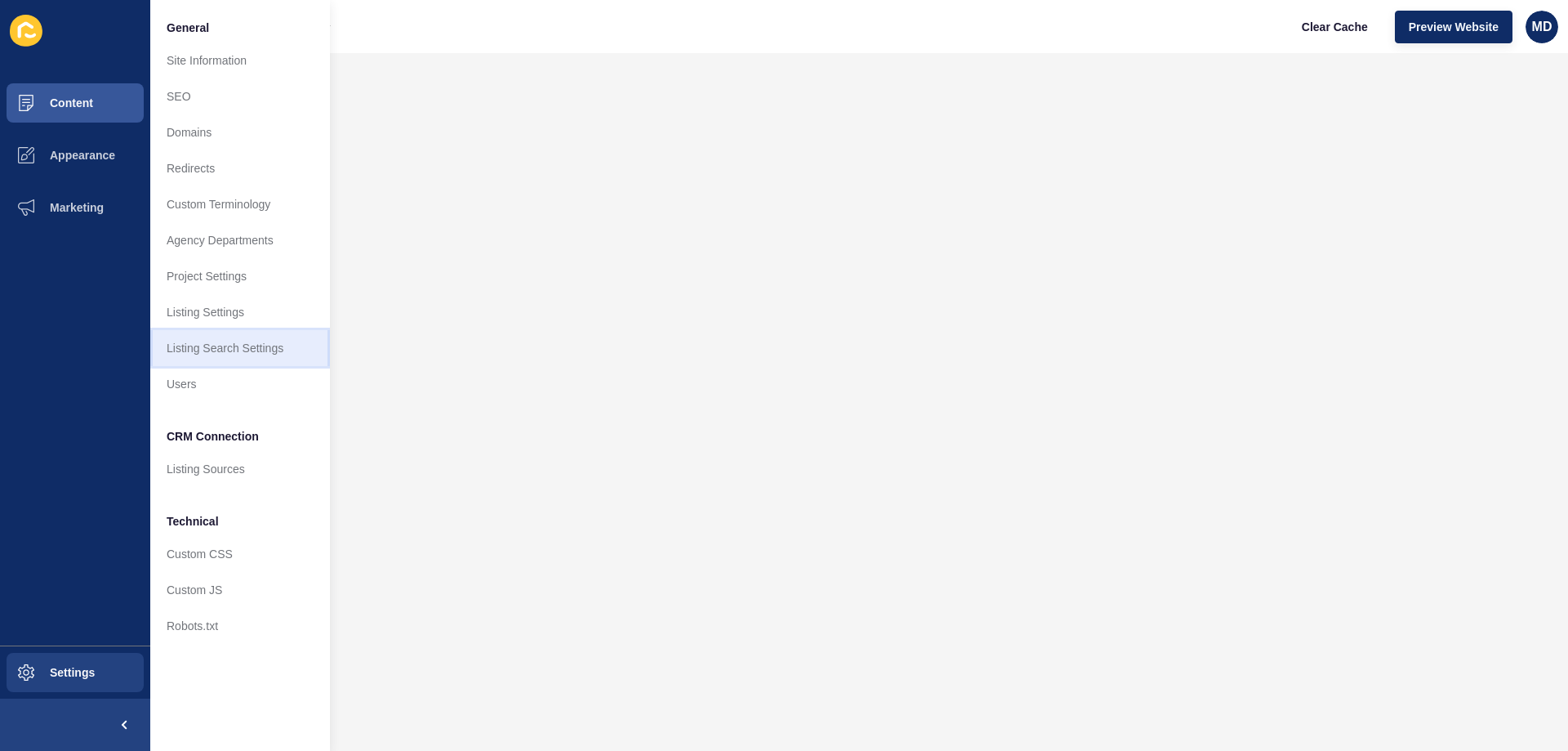
click at [183, 346] on link "Listing Search Settings" at bounding box center [240, 348] width 179 height 36
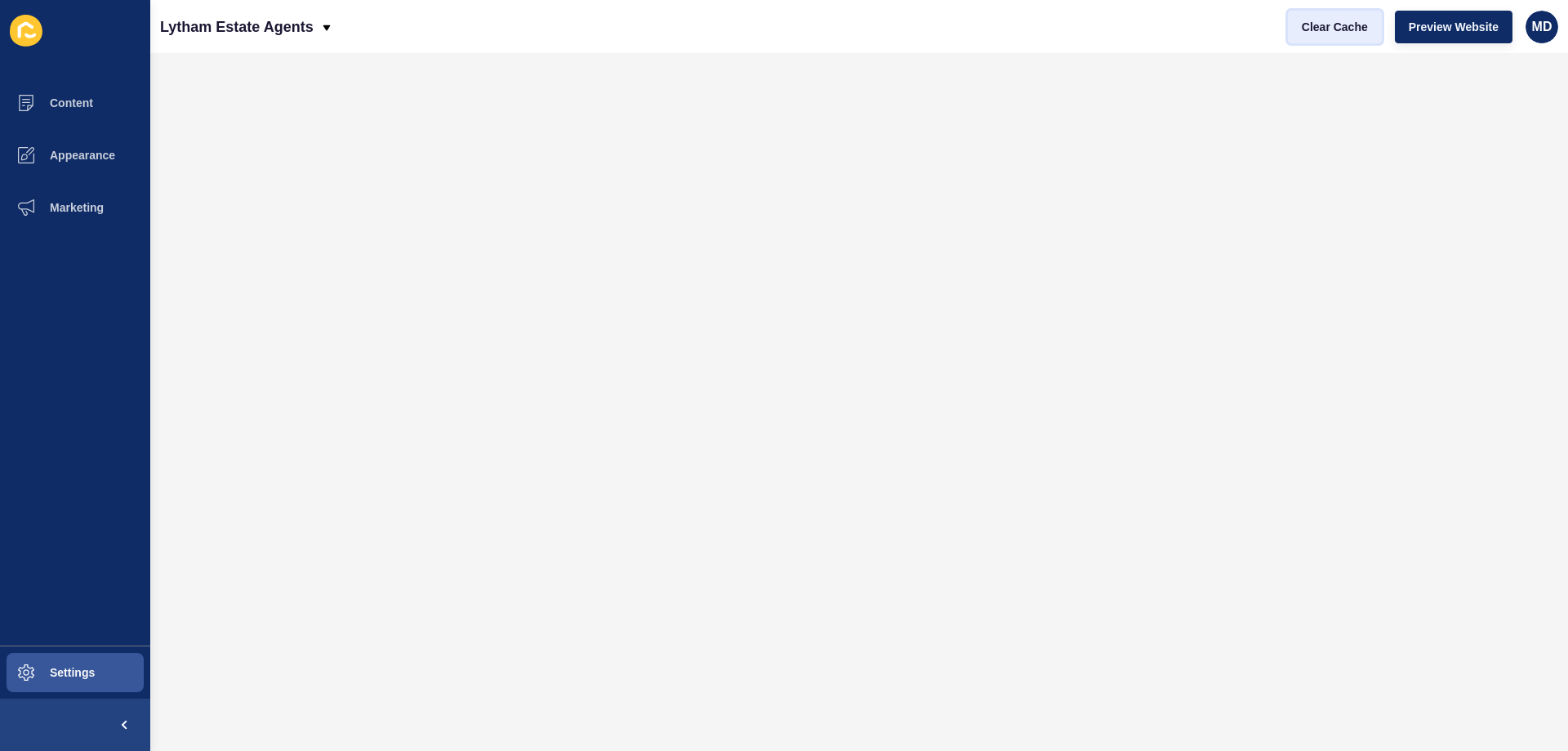
click at [1336, 30] on span "Clear Cache" at bounding box center [1334, 27] width 66 height 16
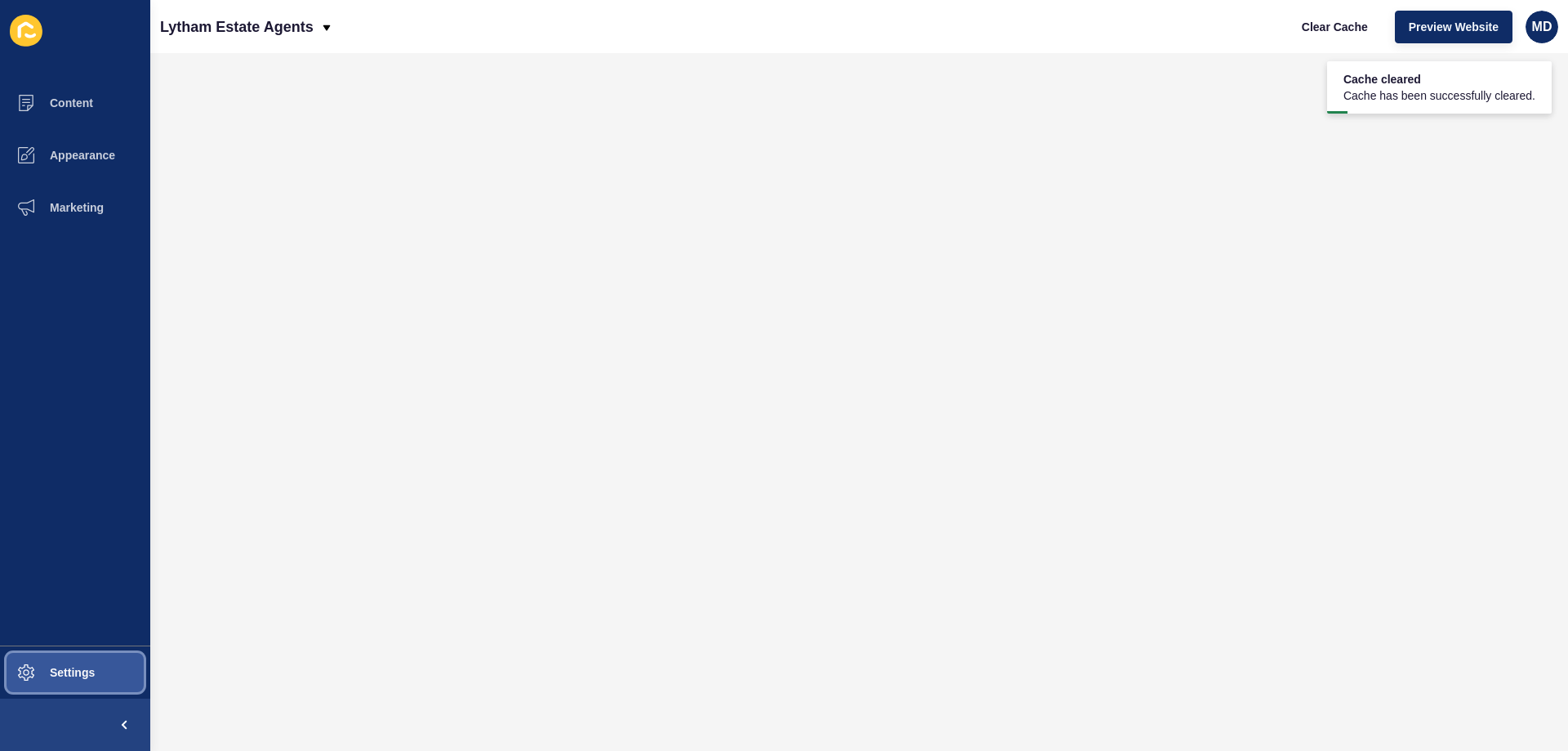
click at [82, 670] on span "Settings" at bounding box center [46, 673] width 97 height 13
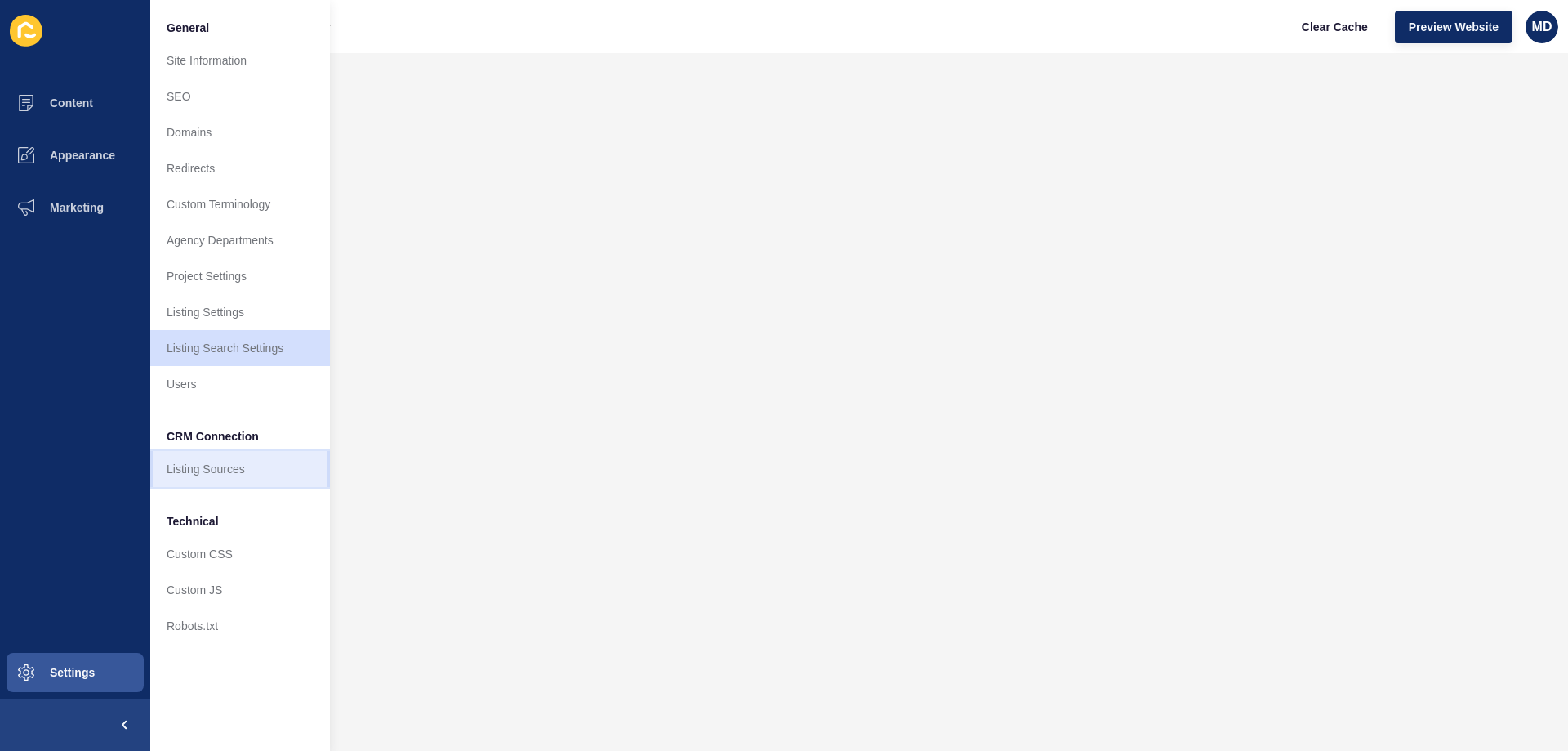
click at [208, 475] on link "Listing Sources" at bounding box center [240, 469] width 179 height 36
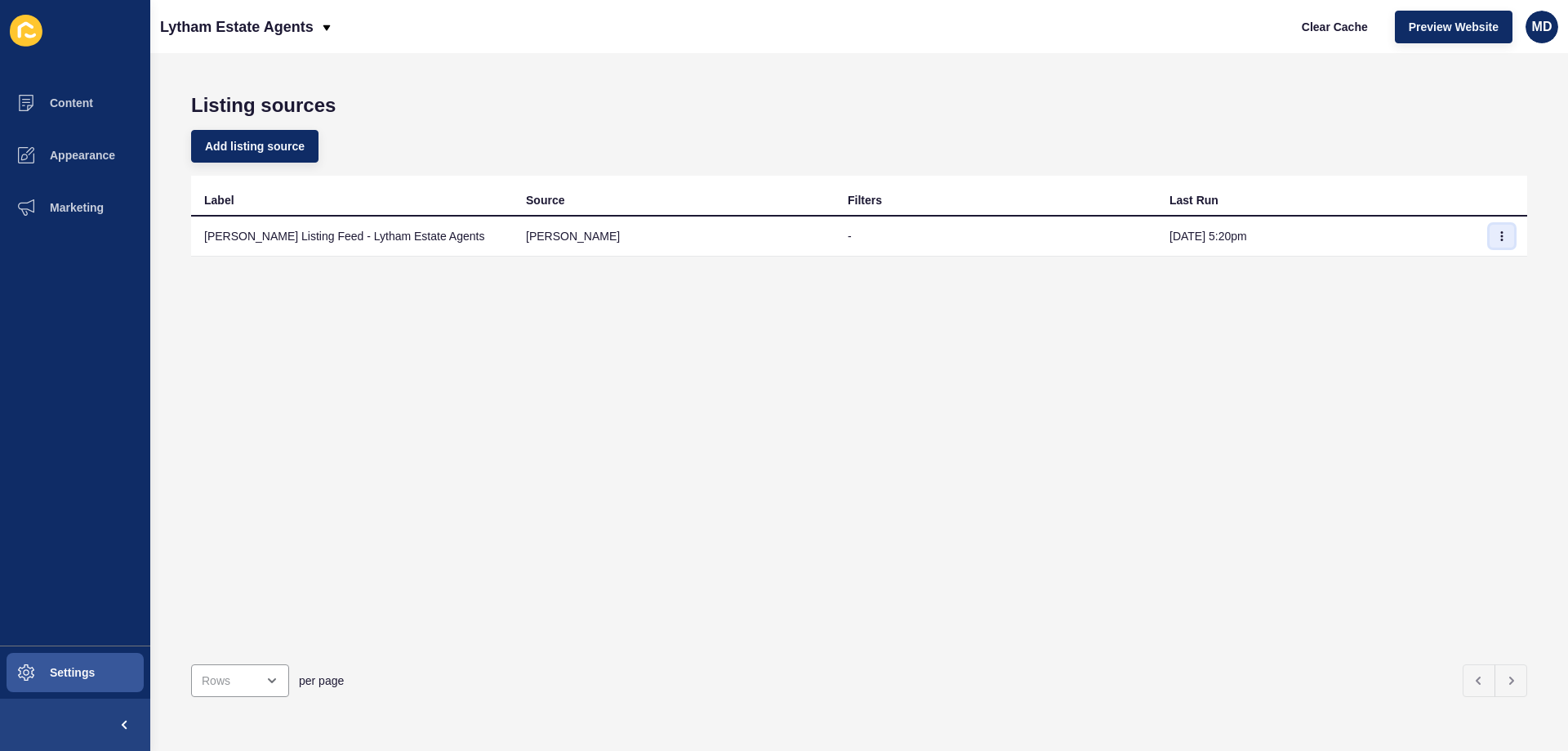
click at [1496, 235] on icon "button" at bounding box center [1501, 236] width 10 height 10
click at [1195, 332] on div "Label Source Filters Last Run [PERSON_NAME] Listing Feed - Lytham Estate Agents…" at bounding box center [858, 413] width 1336 height 475
click at [206, 31] on p "Lytham Estate Agents" at bounding box center [237, 27] width 154 height 41
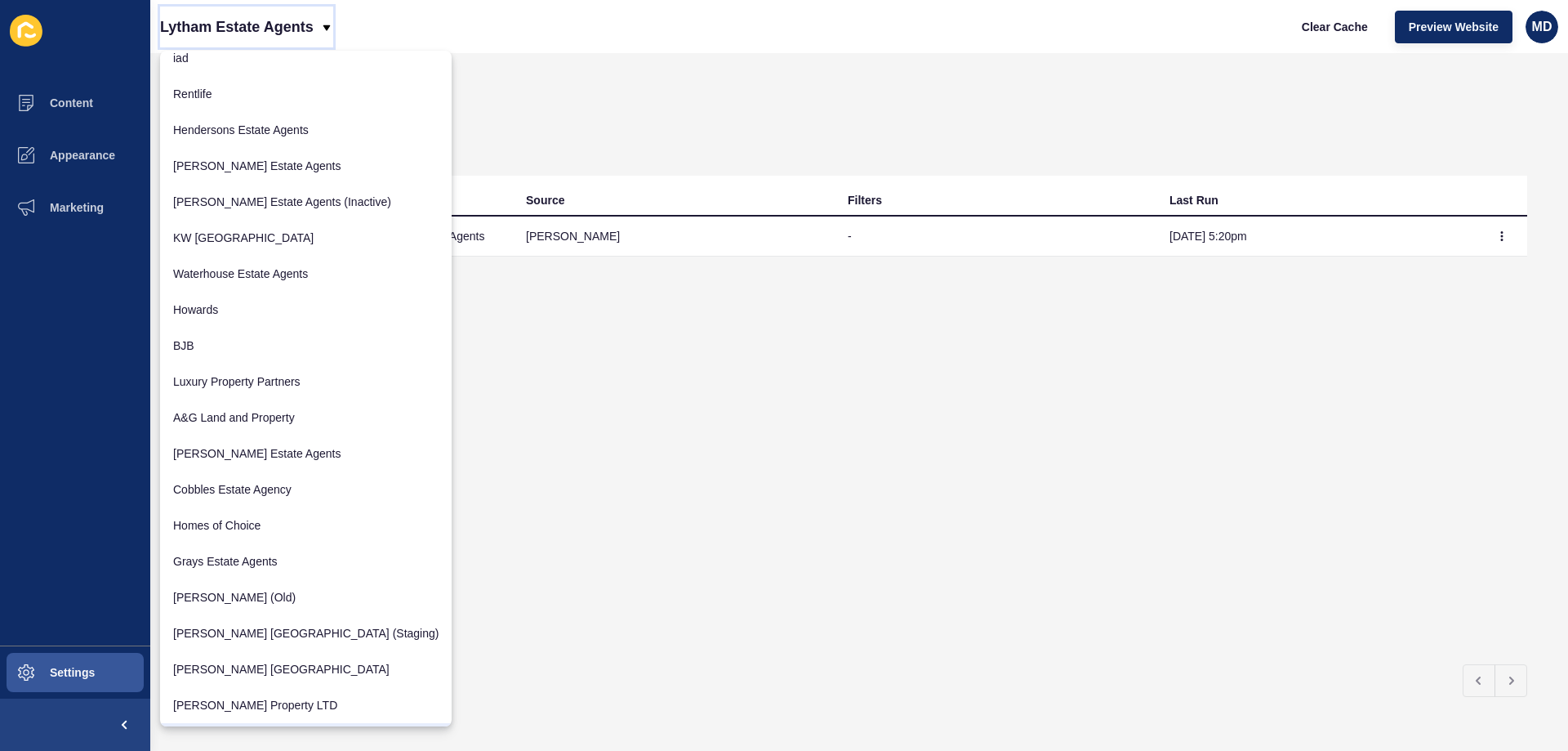
scroll to position [128, 0]
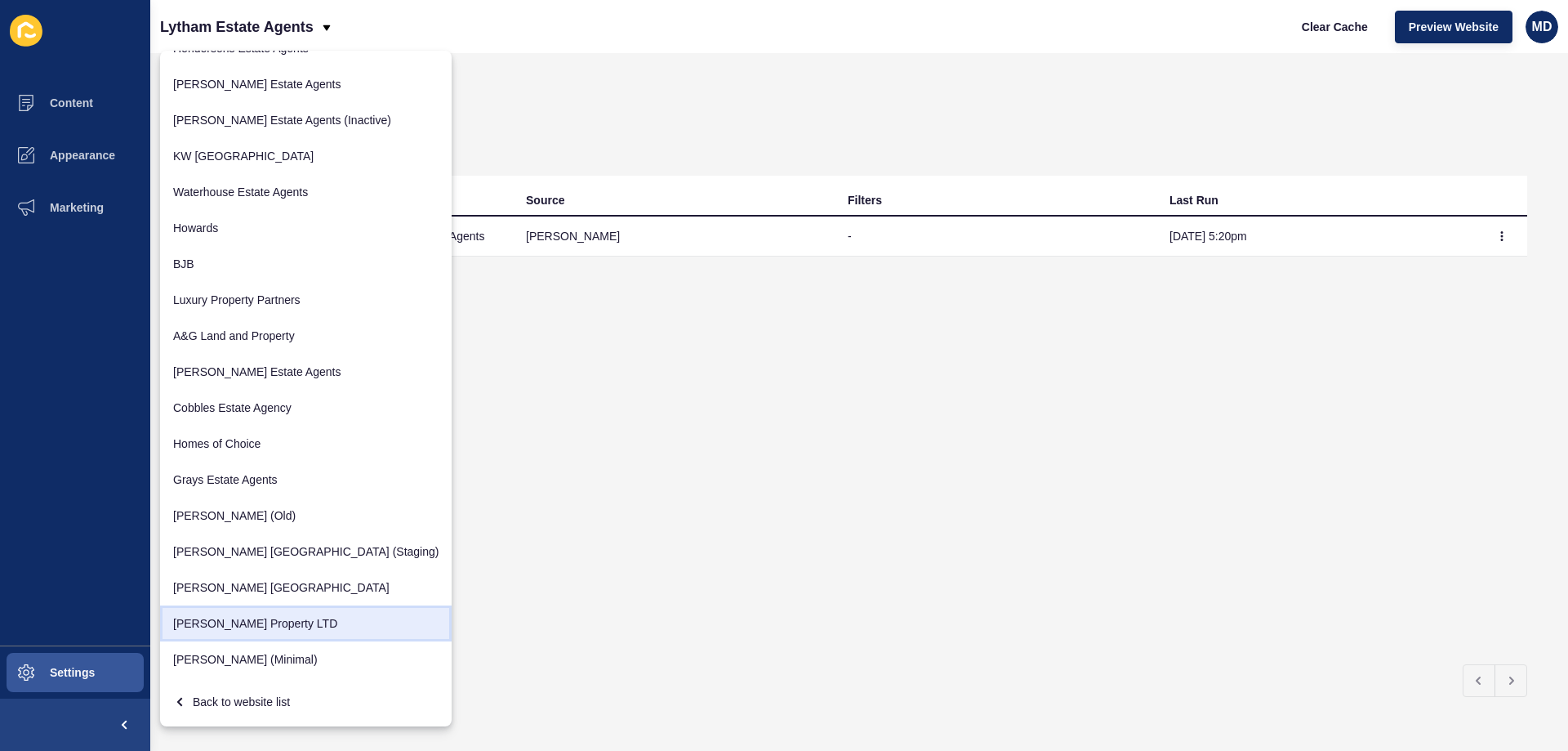
click at [233, 639] on link "[PERSON_NAME] Property LTD" at bounding box center [306, 623] width 292 height 36
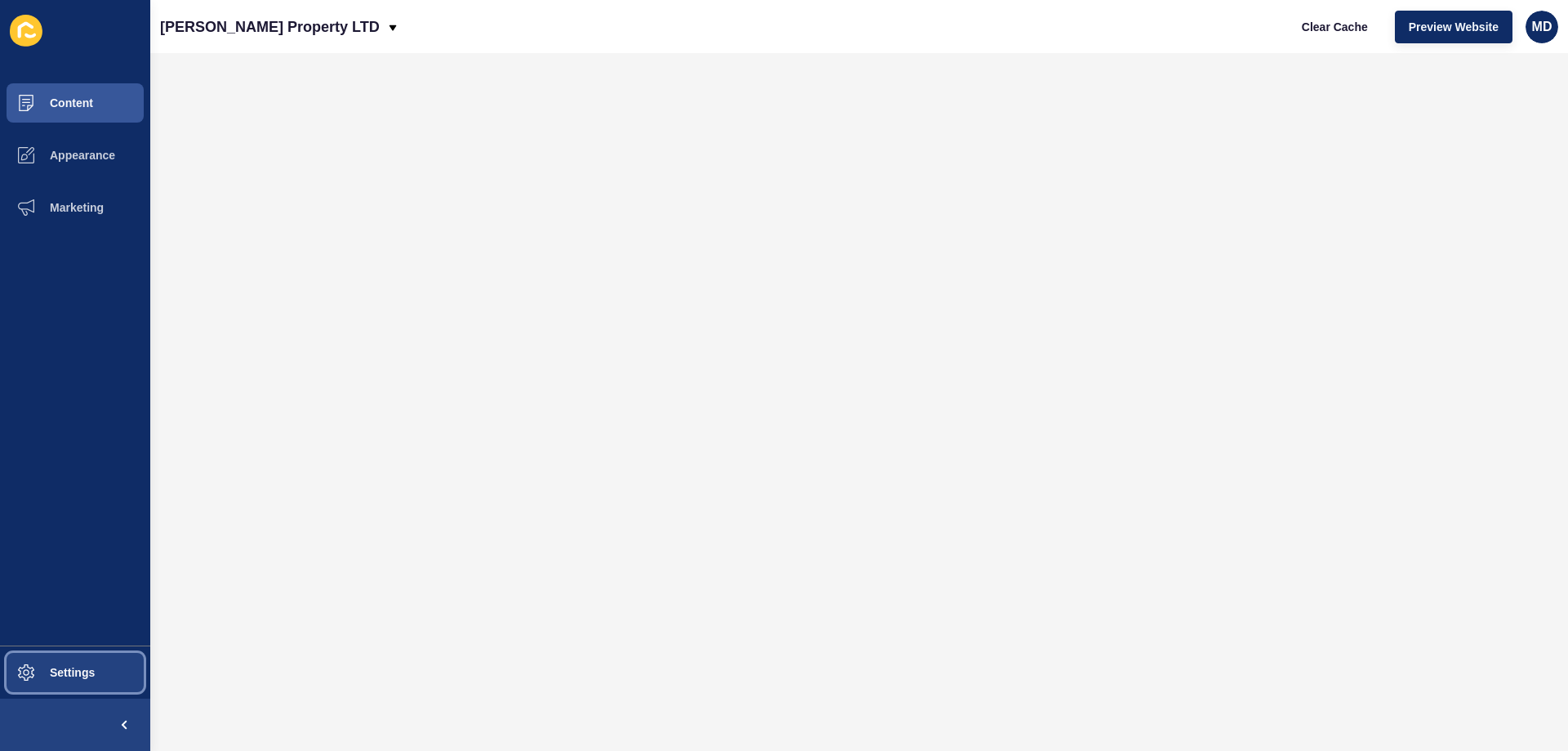
click at [62, 686] on button "Settings" at bounding box center [75, 672] width 151 height 52
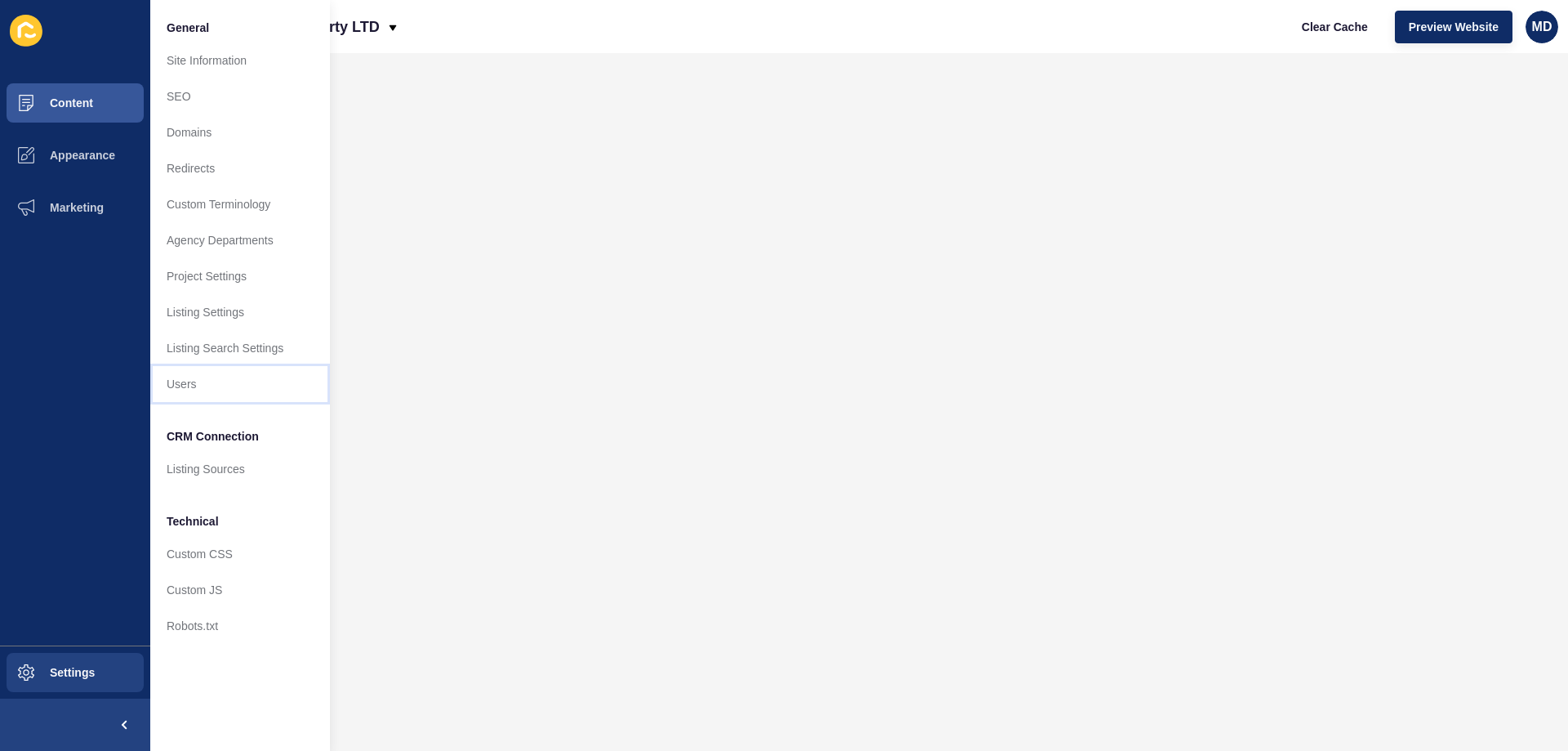
drag, startPoint x: 210, startPoint y: 397, endPoint x: 138, endPoint y: 463, distance: 97.7
click at [211, 397] on link "Users" at bounding box center [240, 385] width 179 height 36
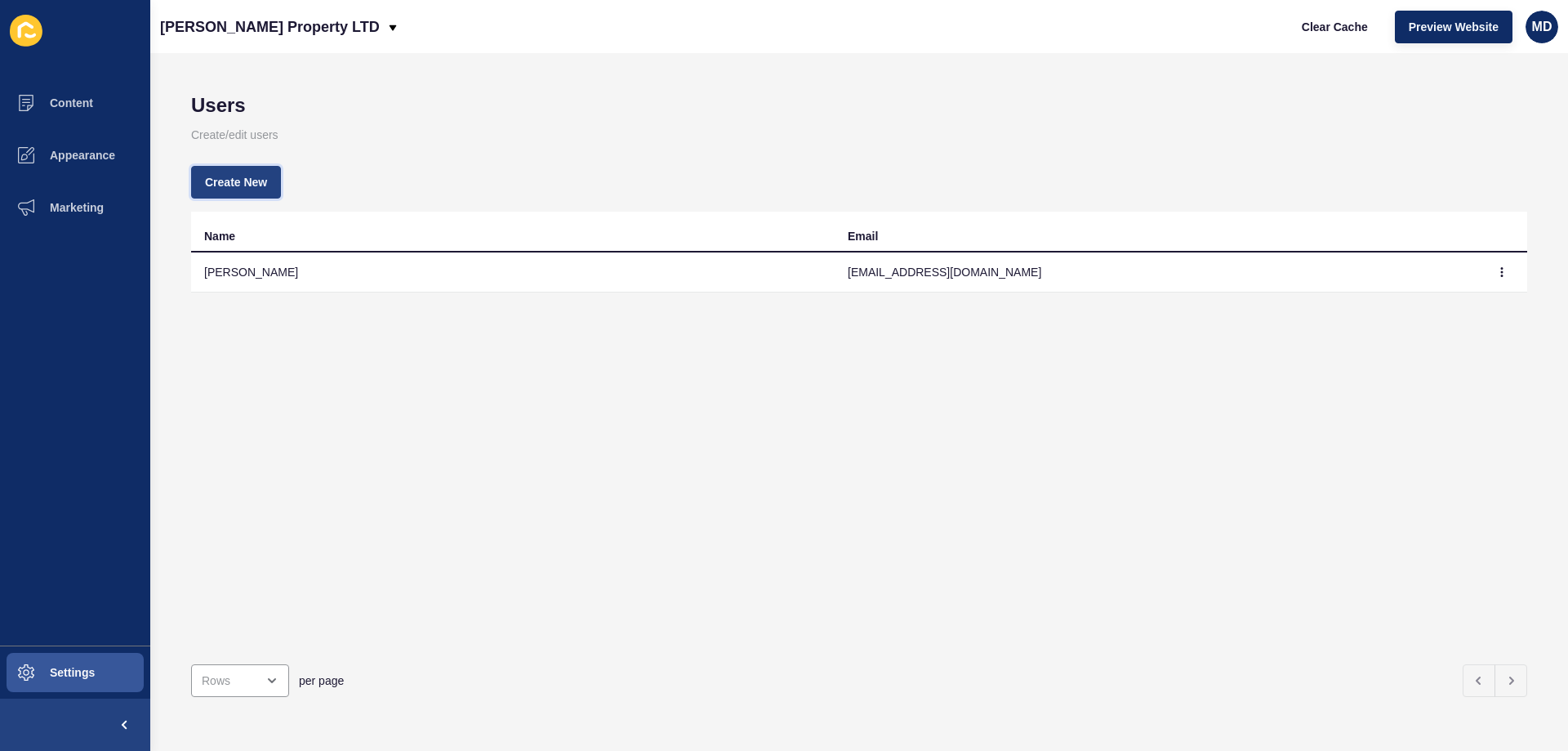
click at [203, 175] on button "Create New" at bounding box center [236, 182] width 90 height 32
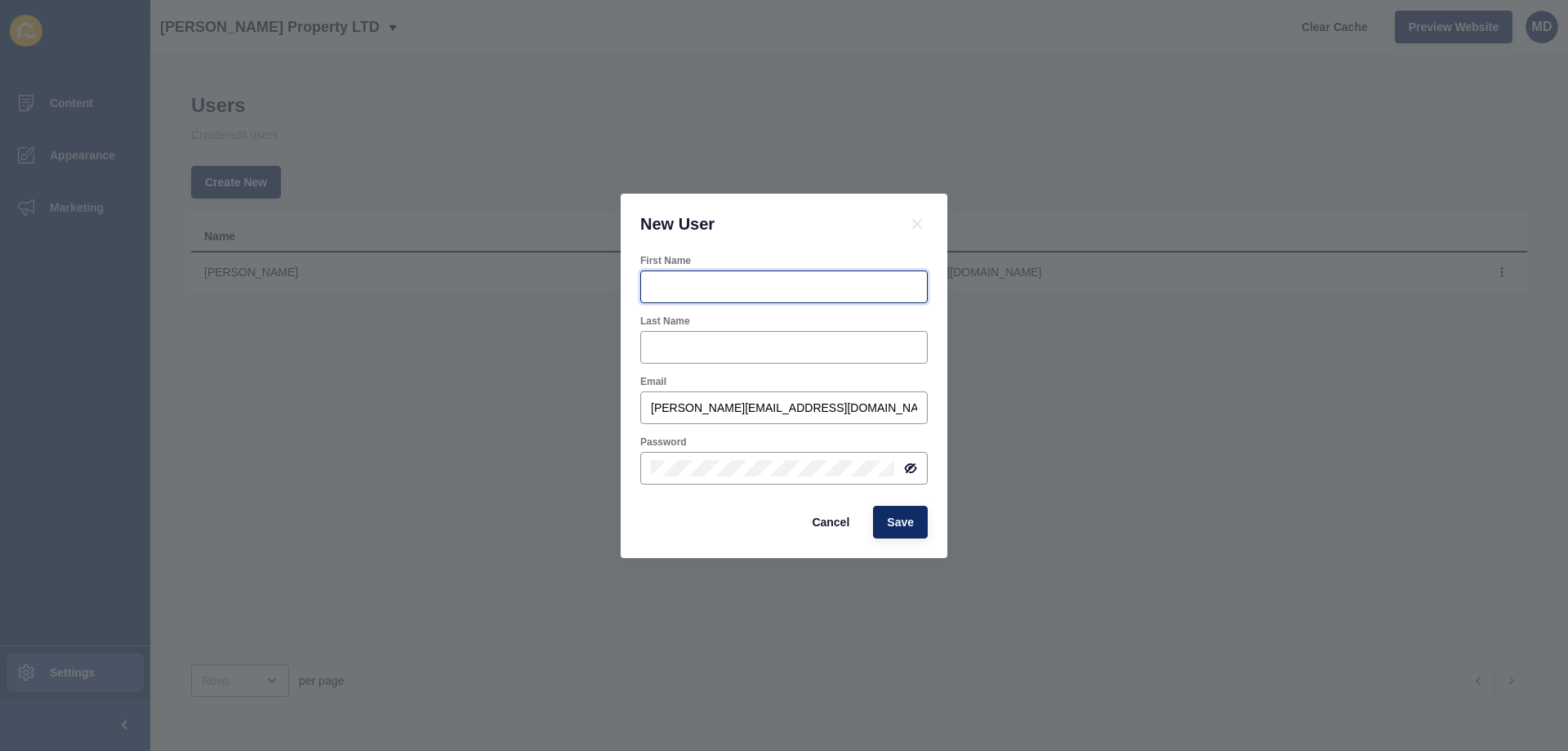
click at [815, 282] on input "First Name" at bounding box center [783, 286] width 266 height 16
click at [691, 397] on div "[PERSON_NAME][EMAIL_ADDRESS][DOMAIN_NAME]" at bounding box center [783, 407] width 287 height 32
paste input "[EMAIL_ADDRESS][DOMAIN_NAME]"
type input "[EMAIL_ADDRESS][DOMAIN_NAME]"
click at [671, 279] on input "First Name" at bounding box center [783, 286] width 266 height 16
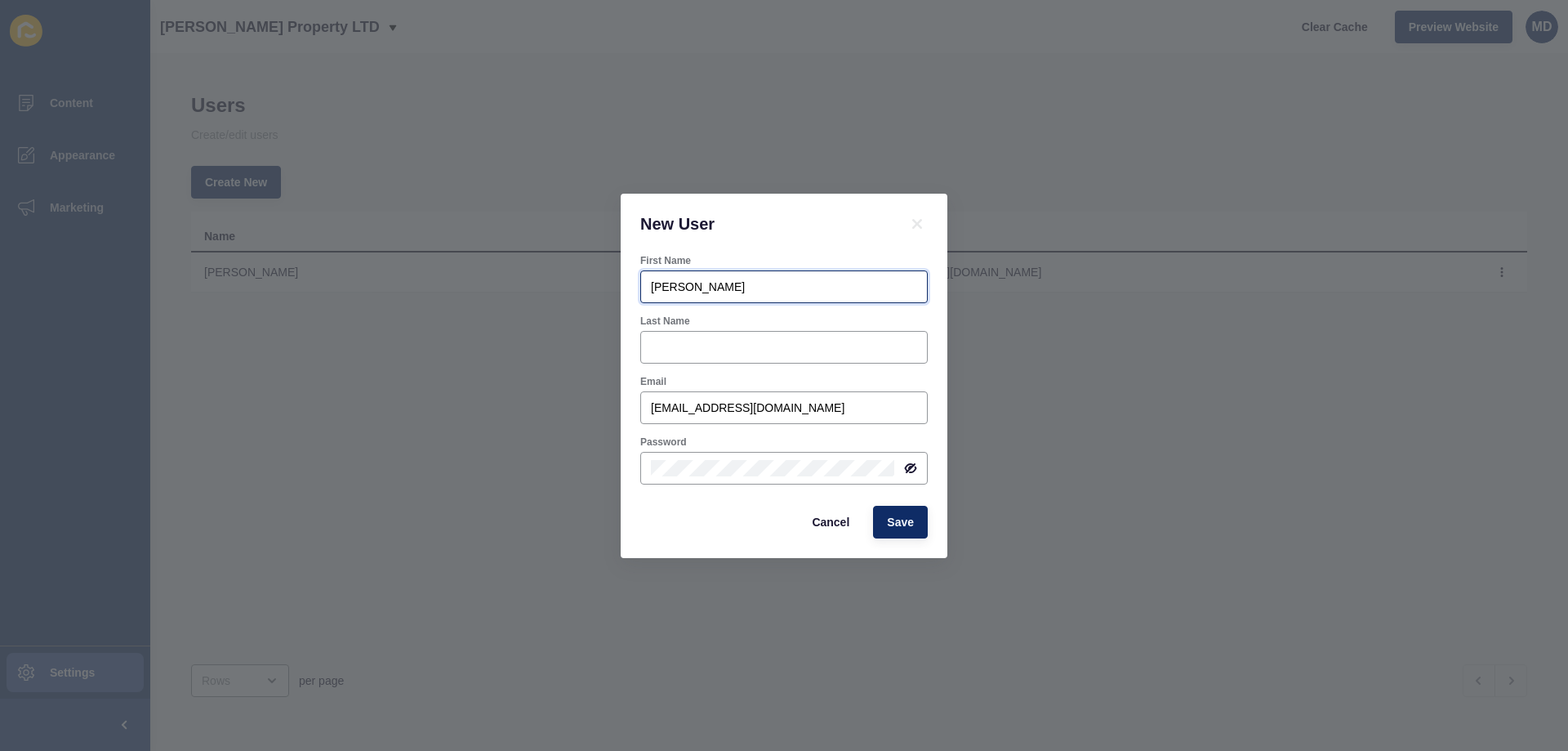
type input "[PERSON_NAME]"
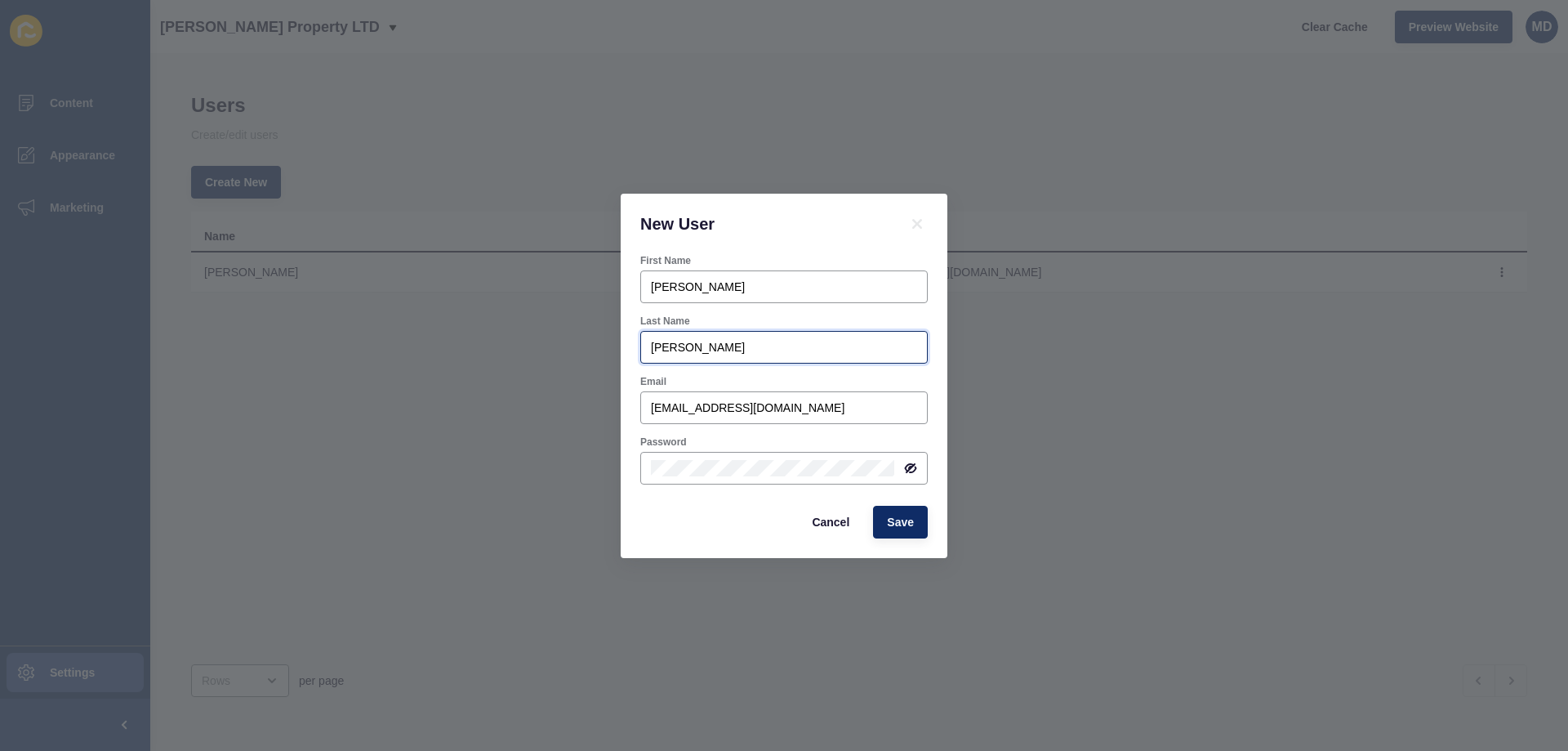
type input "[PERSON_NAME]"
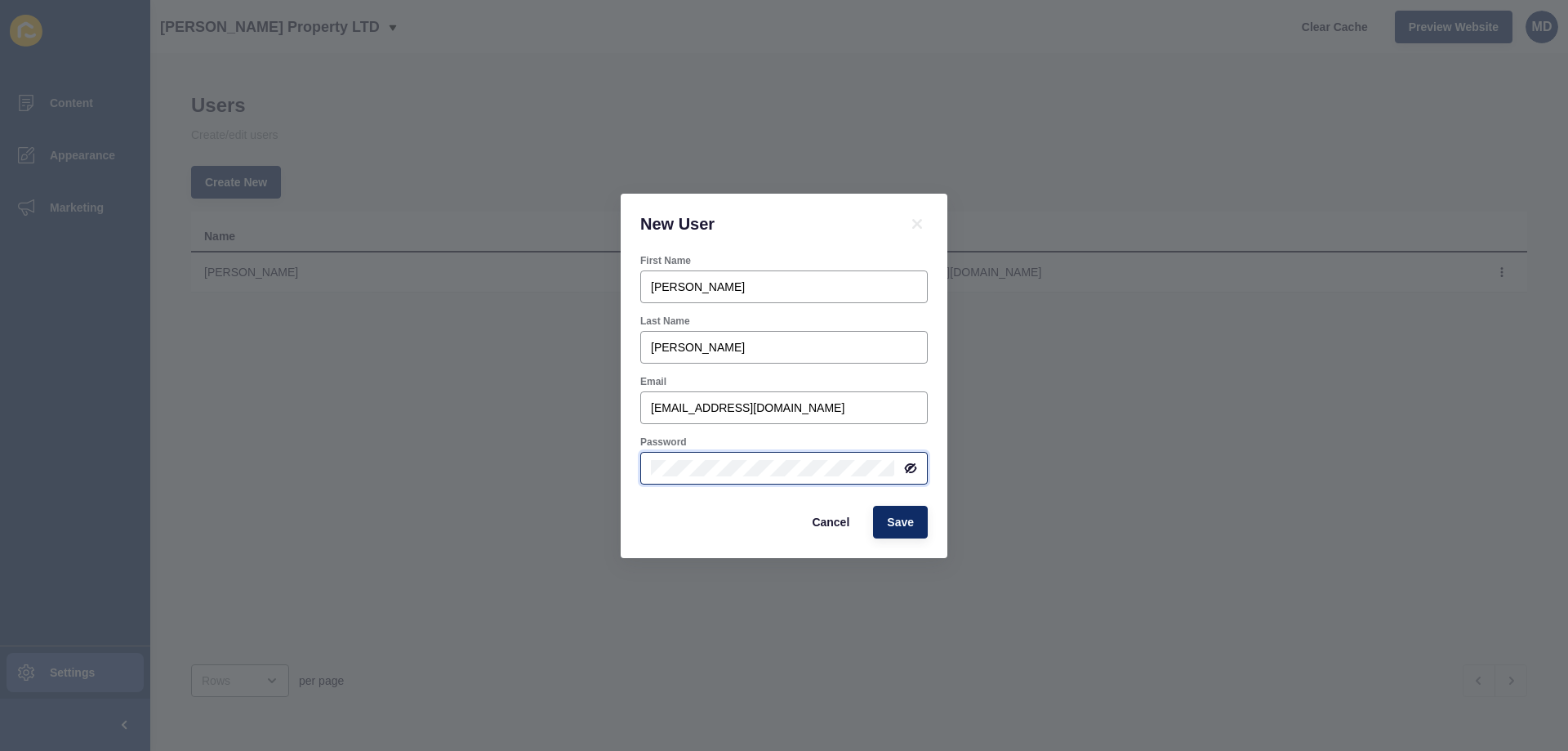
click at [617, 474] on div "New User First Name [PERSON_NAME] Last Name [PERSON_NAME] Email [EMAIL_ADDRESS]…" at bounding box center [784, 375] width 1568 height 751
click at [915, 468] on icon at bounding box center [911, 469] width 13 height 13
click at [908, 524] on span "Save" at bounding box center [900, 522] width 27 height 16
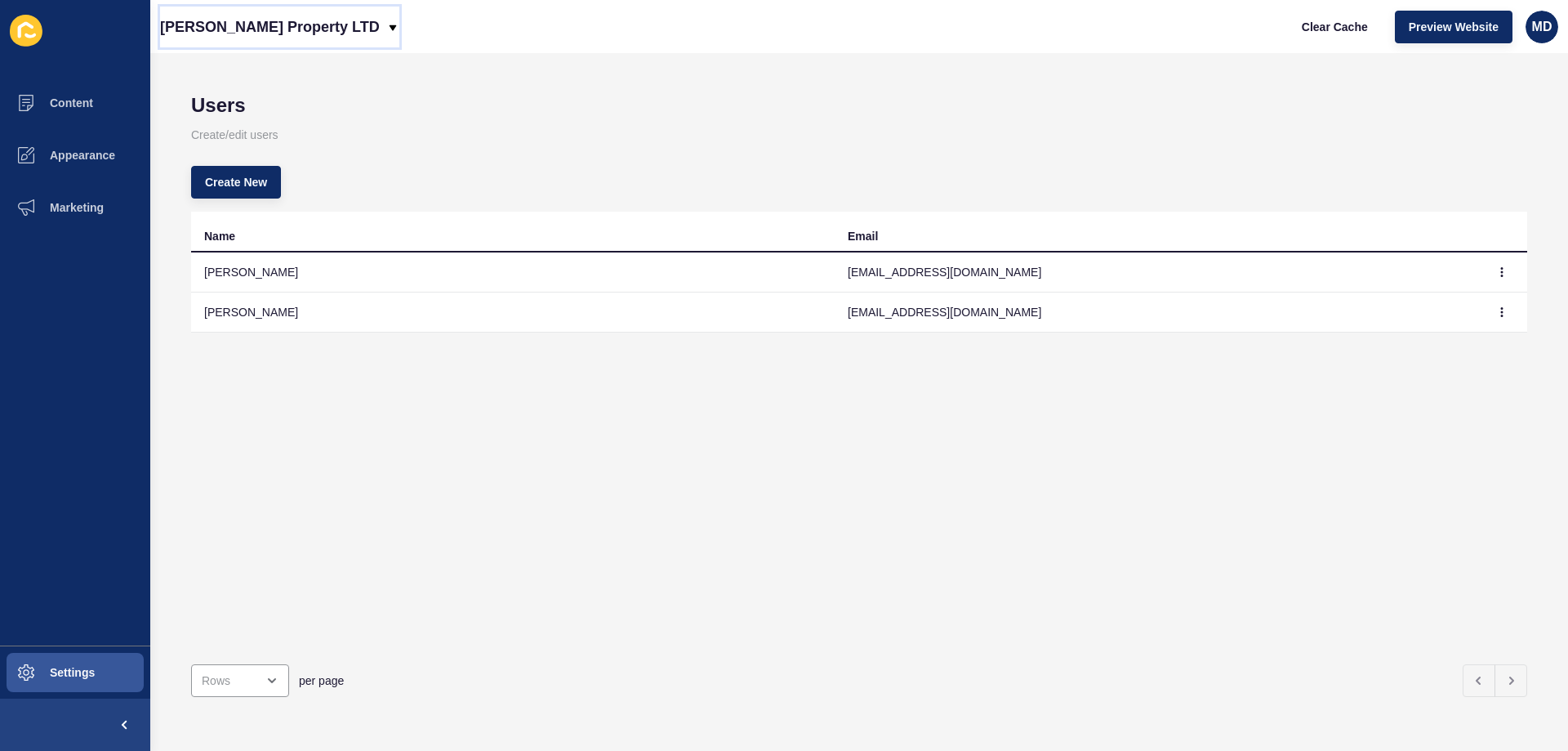
click at [224, 31] on p "[PERSON_NAME] Property LTD" at bounding box center [270, 27] width 219 height 41
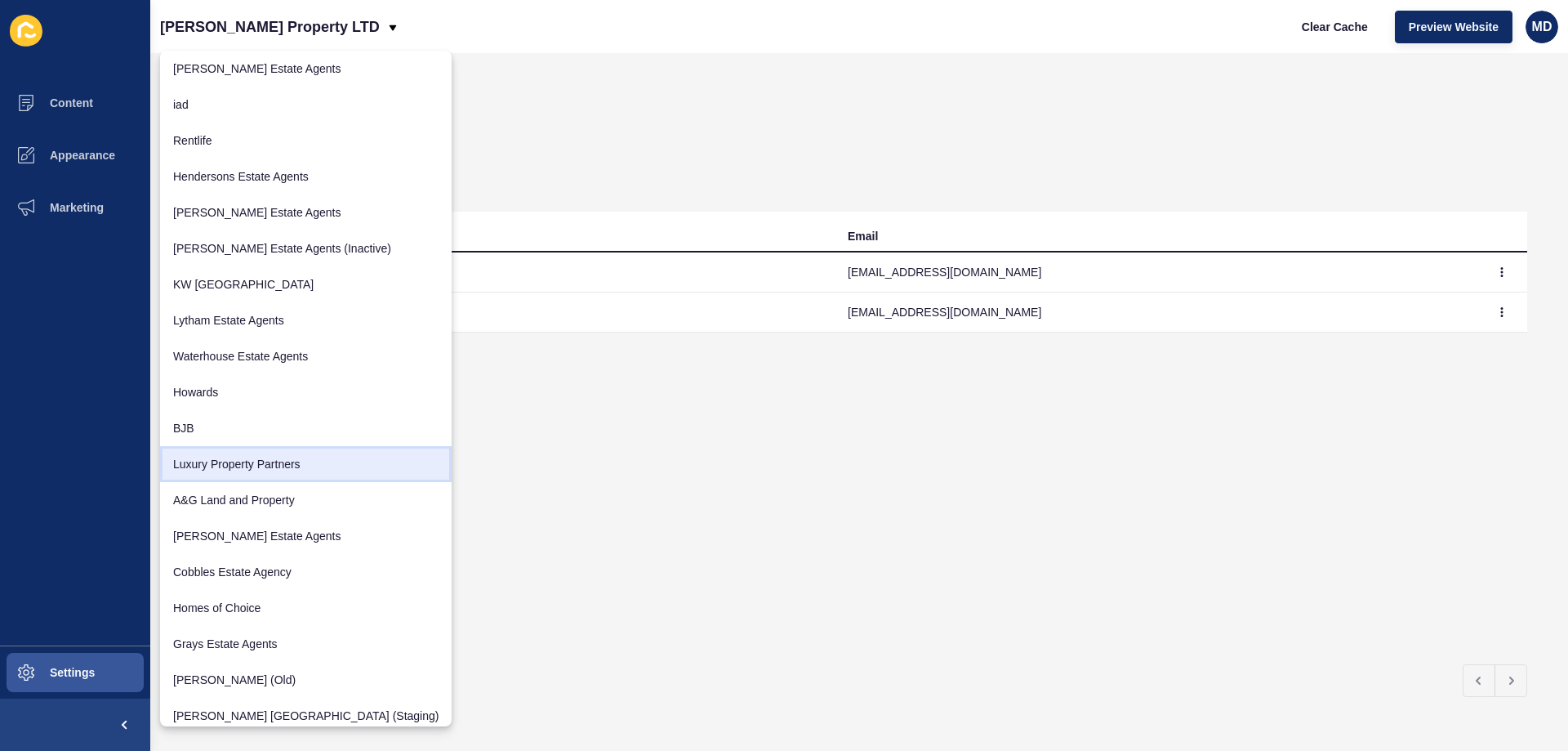
click at [234, 475] on link "Luxury Property Partners" at bounding box center [306, 464] width 292 height 36
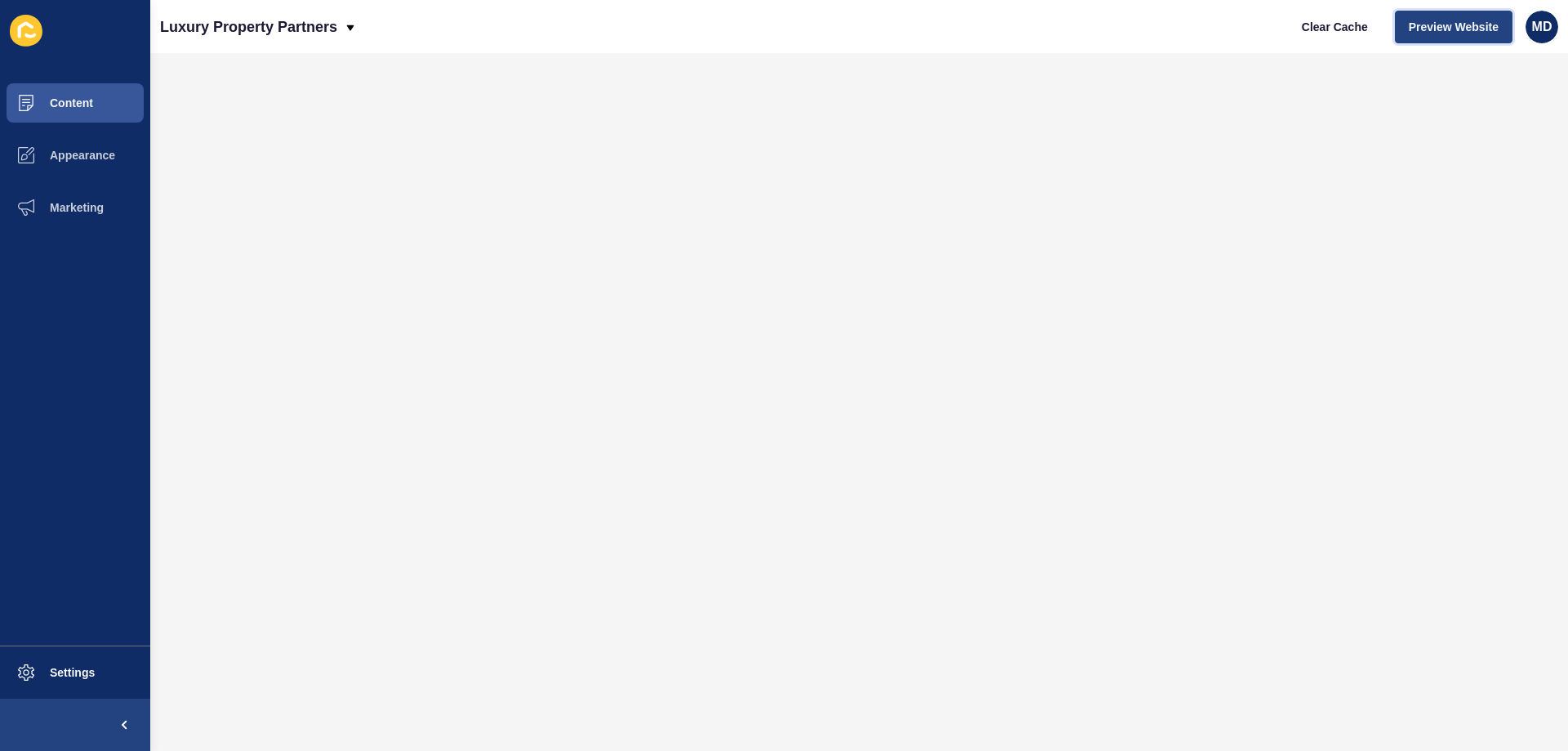
click at [1428, 26] on span "Preview Website" at bounding box center [1454, 27] width 90 height 16
click at [76, 152] on span "Appearance" at bounding box center [55, 156] width 117 height 13
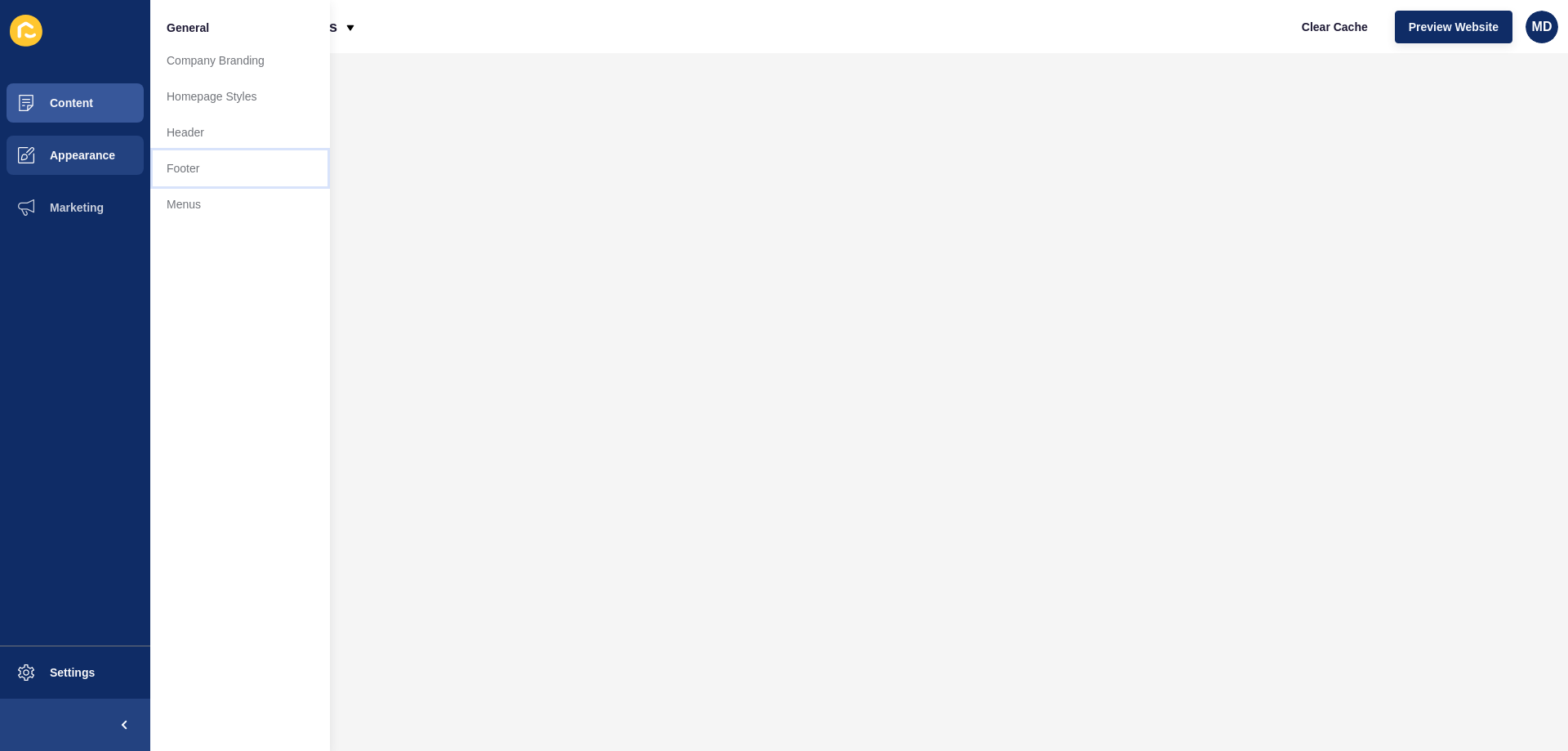
click at [224, 185] on link "Footer" at bounding box center [240, 169] width 179 height 36
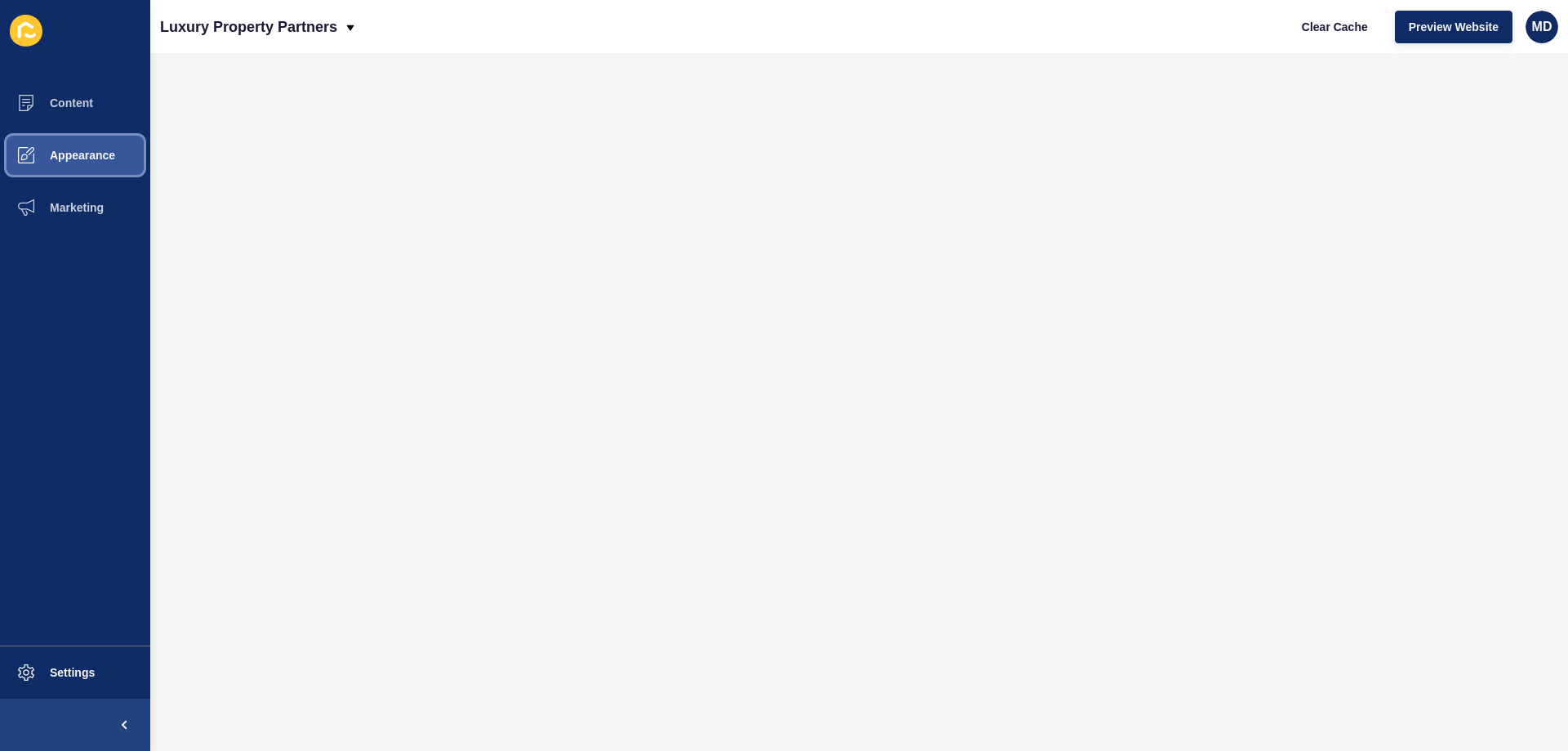
click at [89, 155] on span "Appearance" at bounding box center [55, 156] width 117 height 13
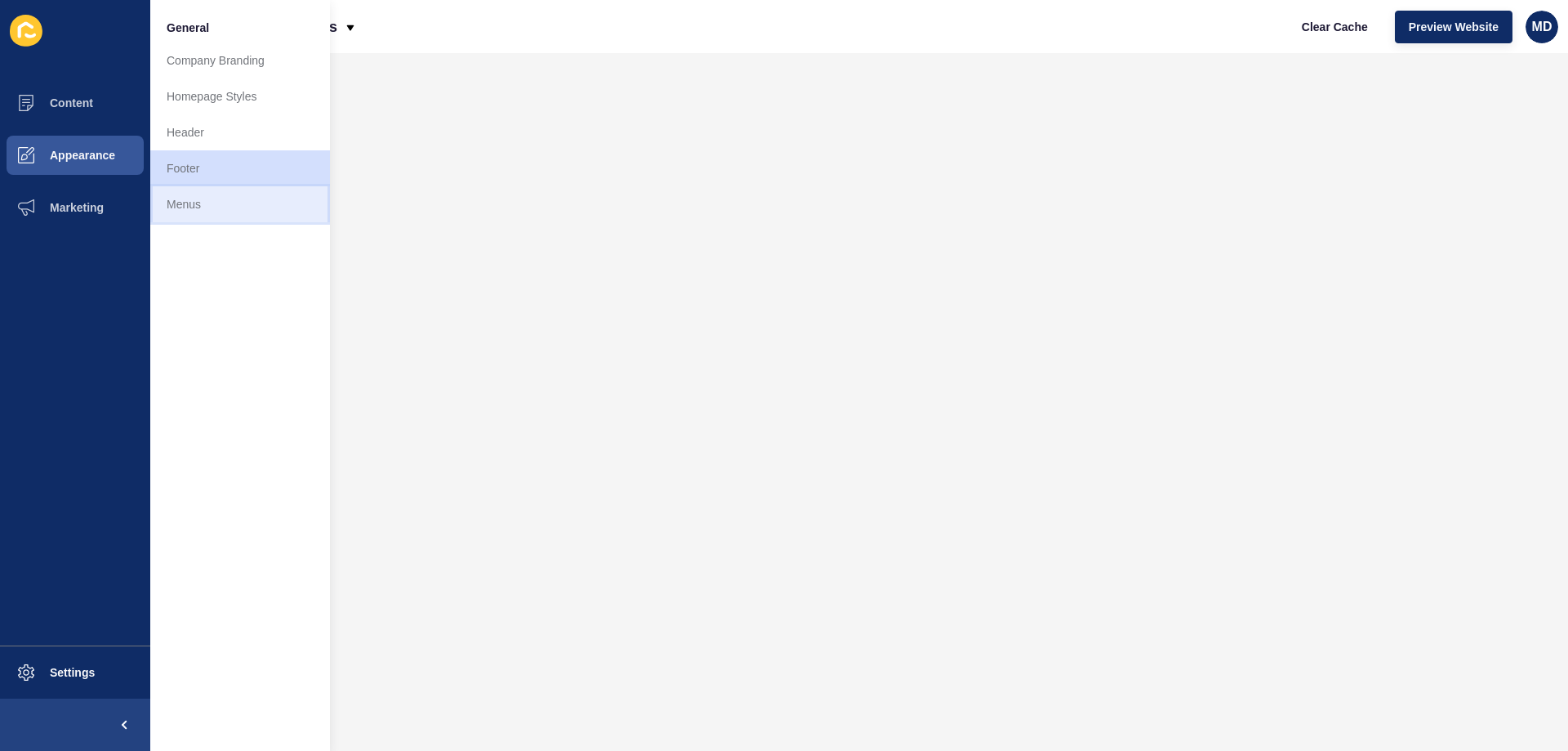
click at [168, 199] on link "Menus" at bounding box center [240, 204] width 179 height 36
